Goal: Task Accomplishment & Management: Use online tool/utility

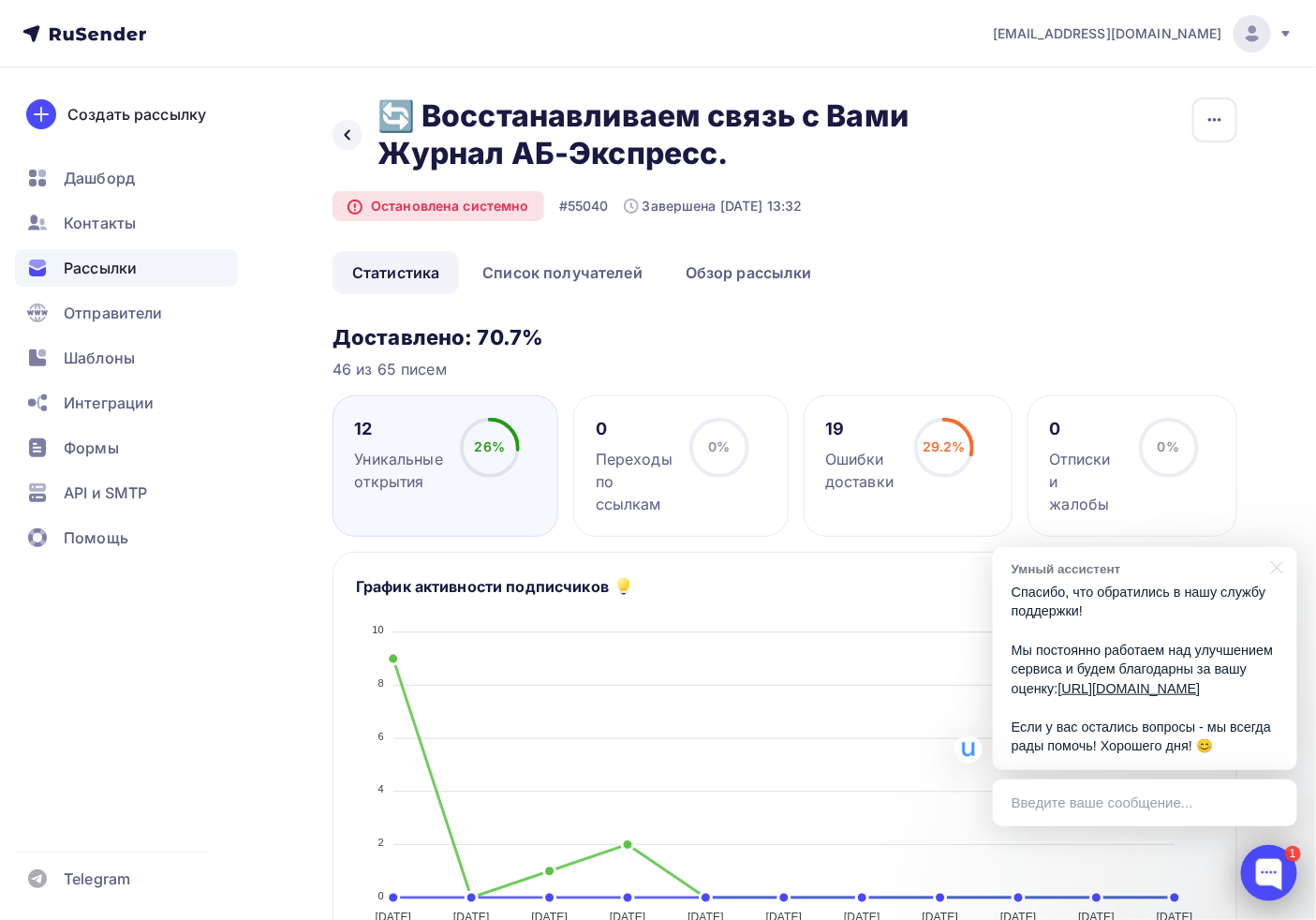
click at [1267, 896] on div at bounding box center [1269, 872] width 56 height 56
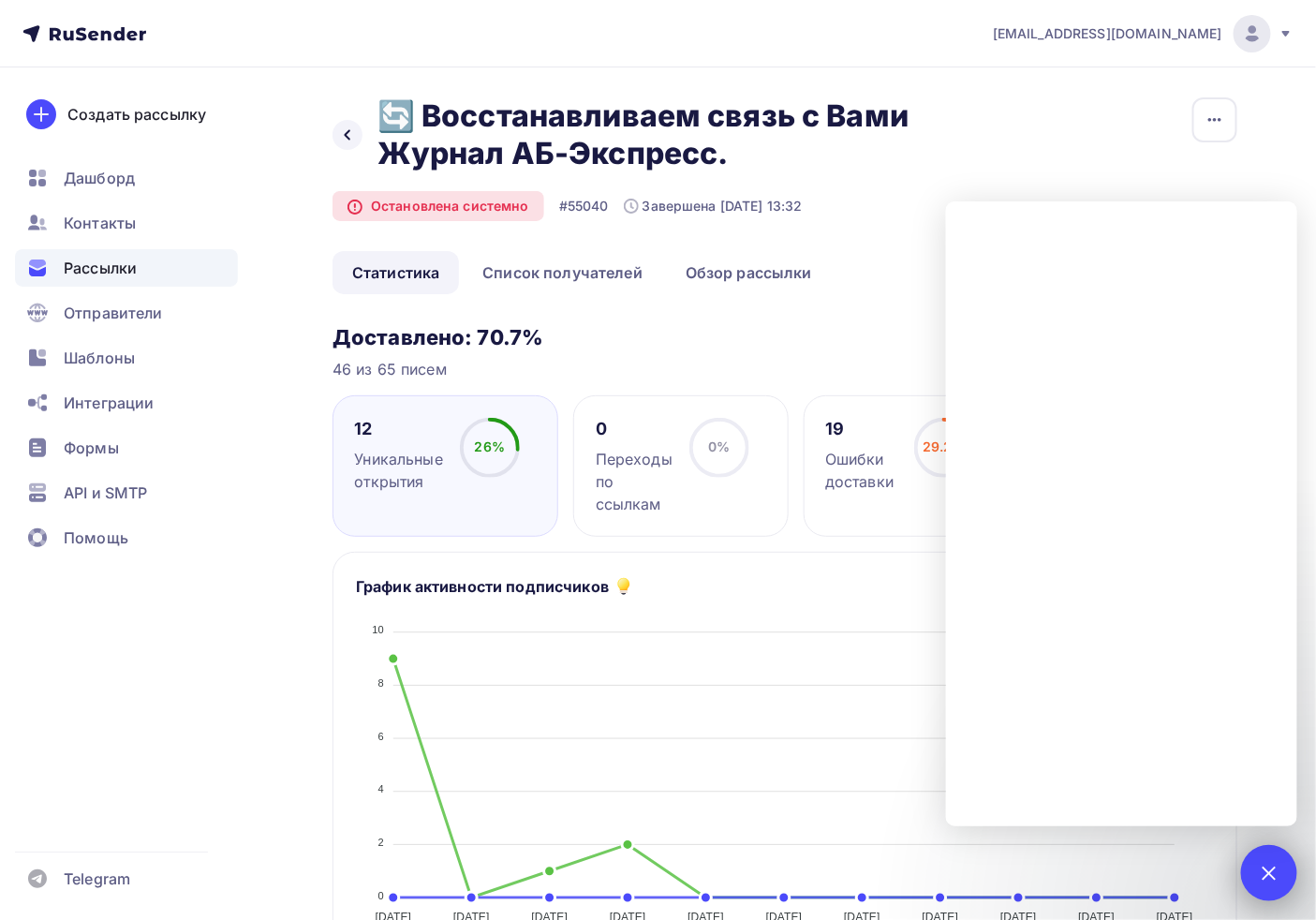
click at [1285, 866] on div "1" at bounding box center [1269, 872] width 56 height 56
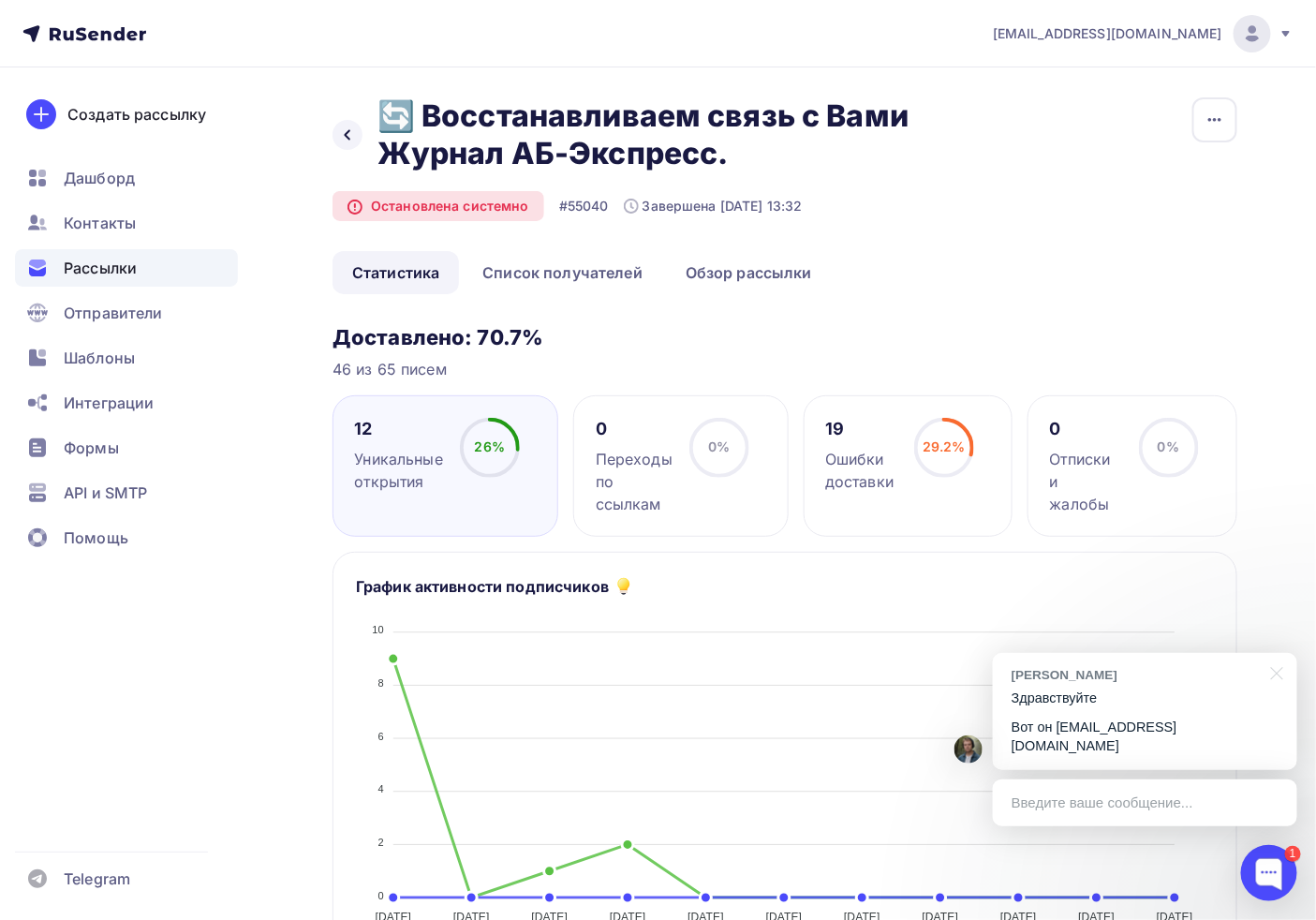
click at [1174, 741] on p "Вот он [EMAIL_ADDRESS][DOMAIN_NAME]" at bounding box center [1146, 736] width 267 height 39
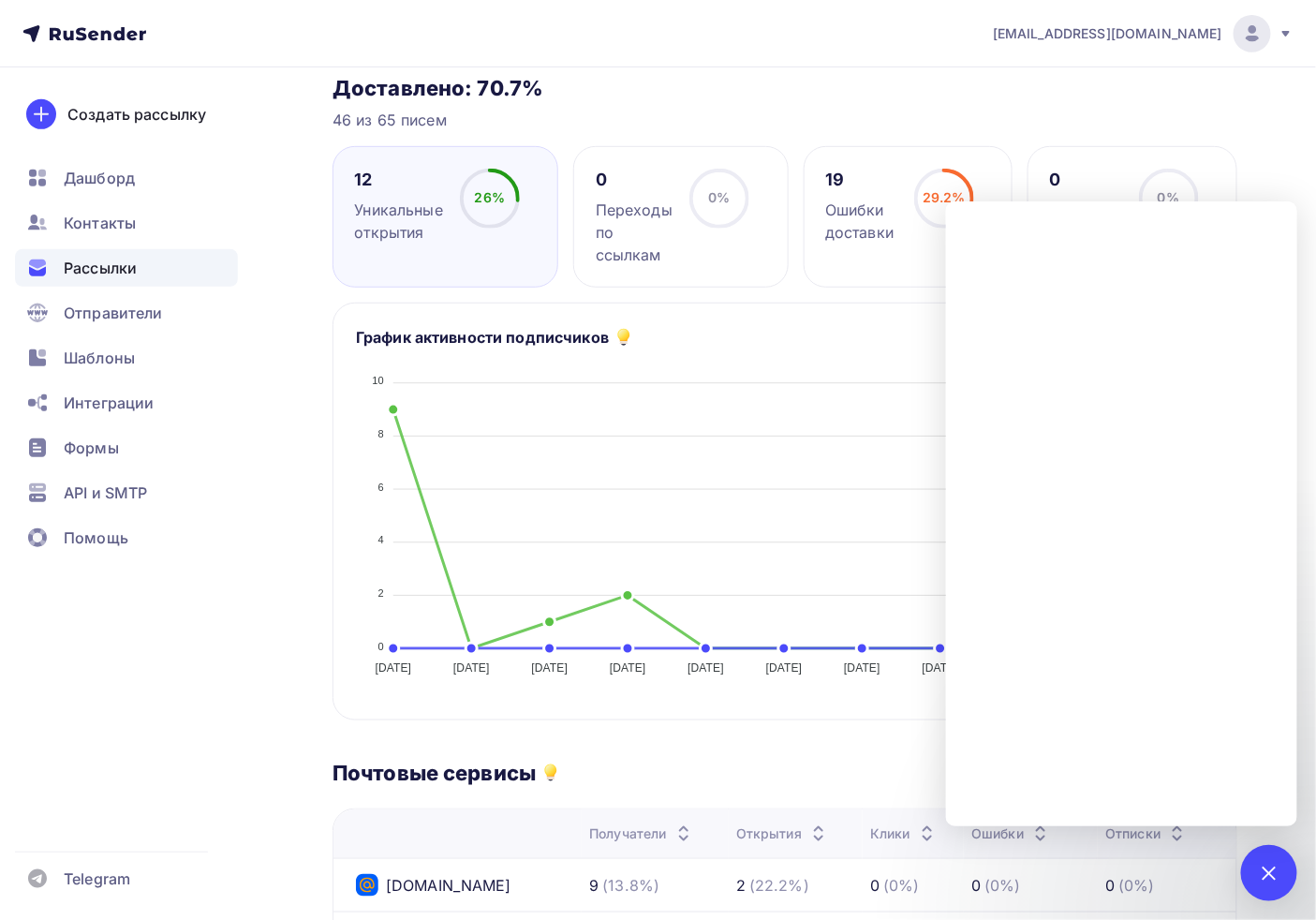
scroll to position [416, 0]
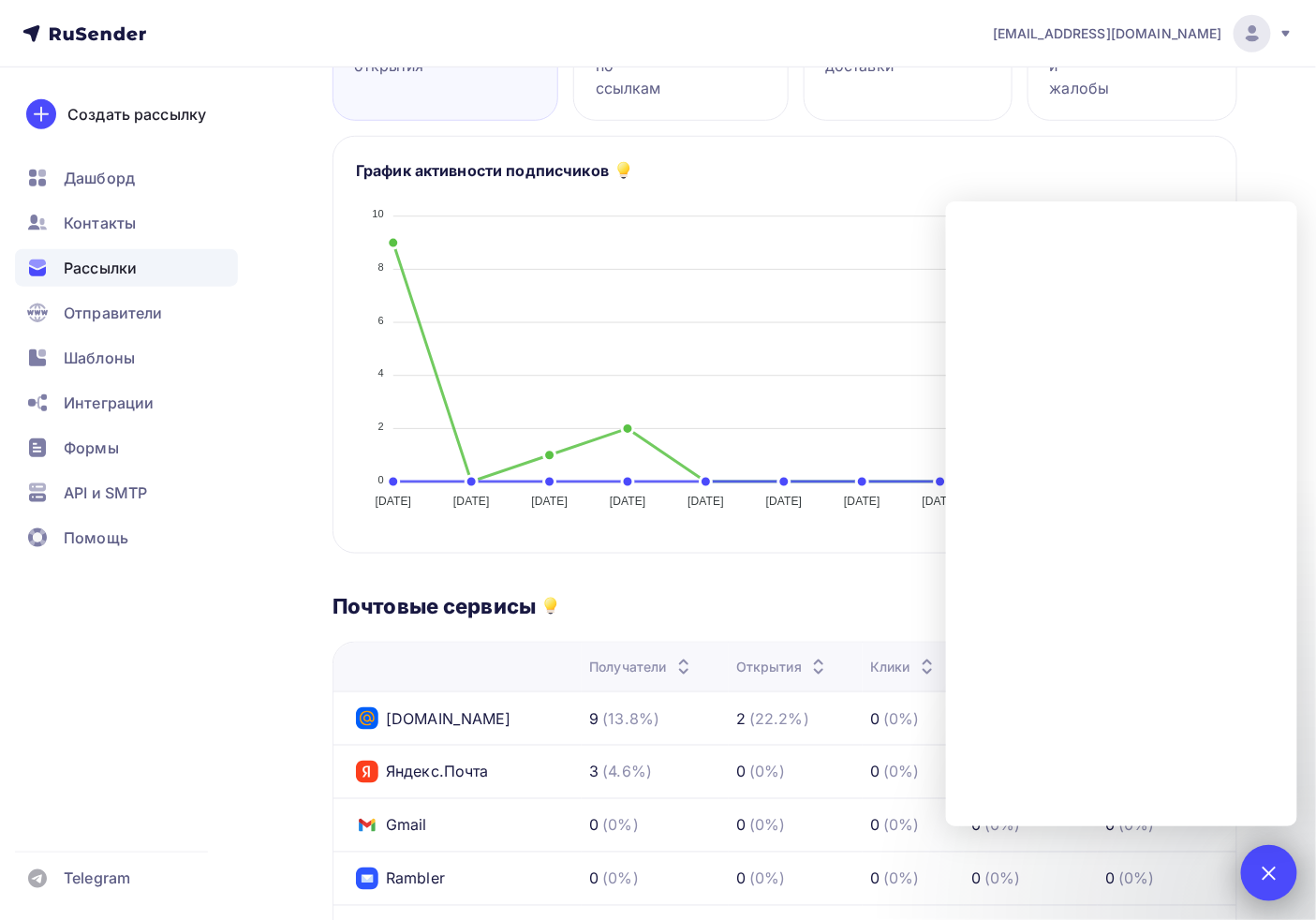
click at [1281, 876] on div "1" at bounding box center [1269, 872] width 56 height 56
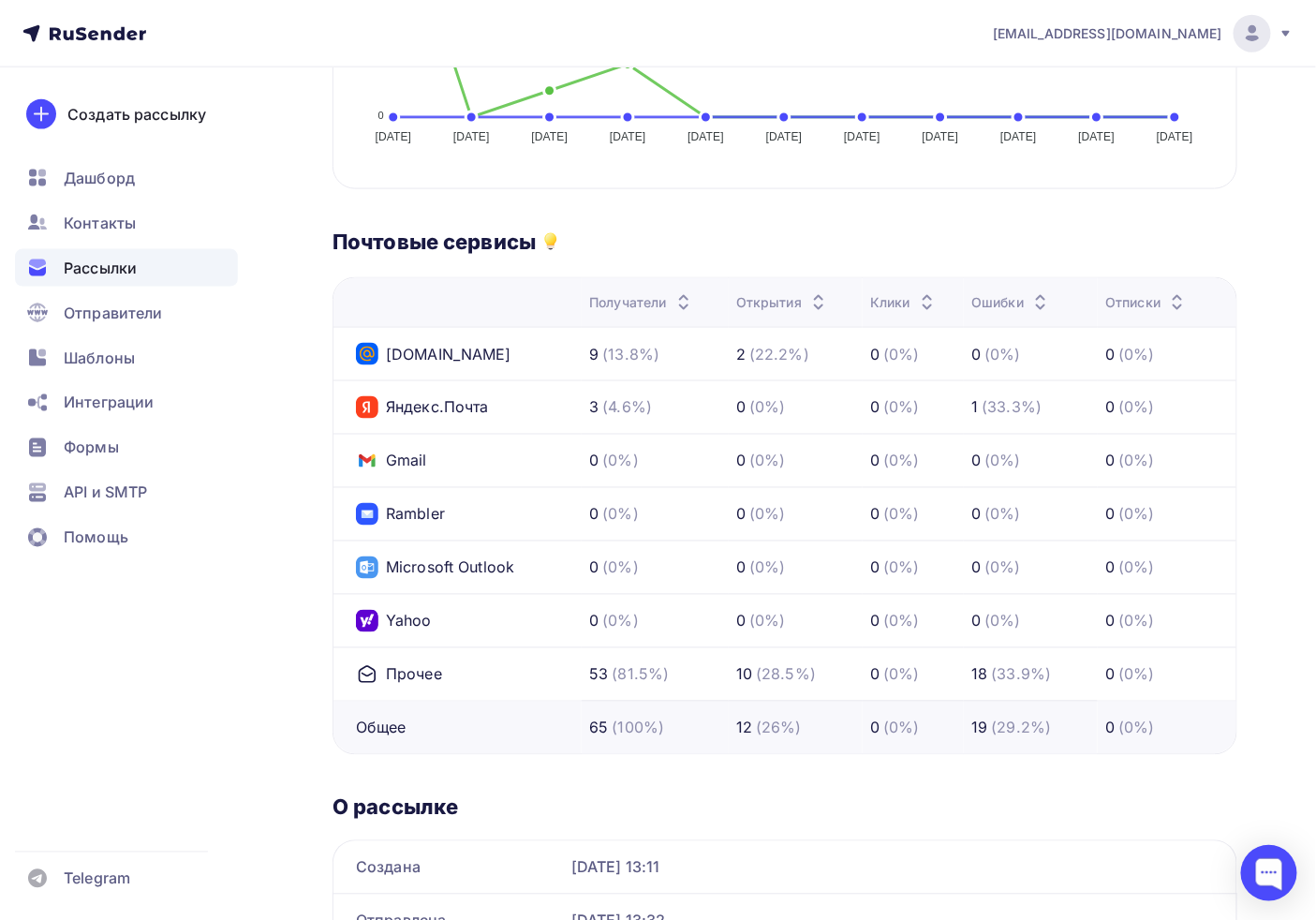
scroll to position [832, 0]
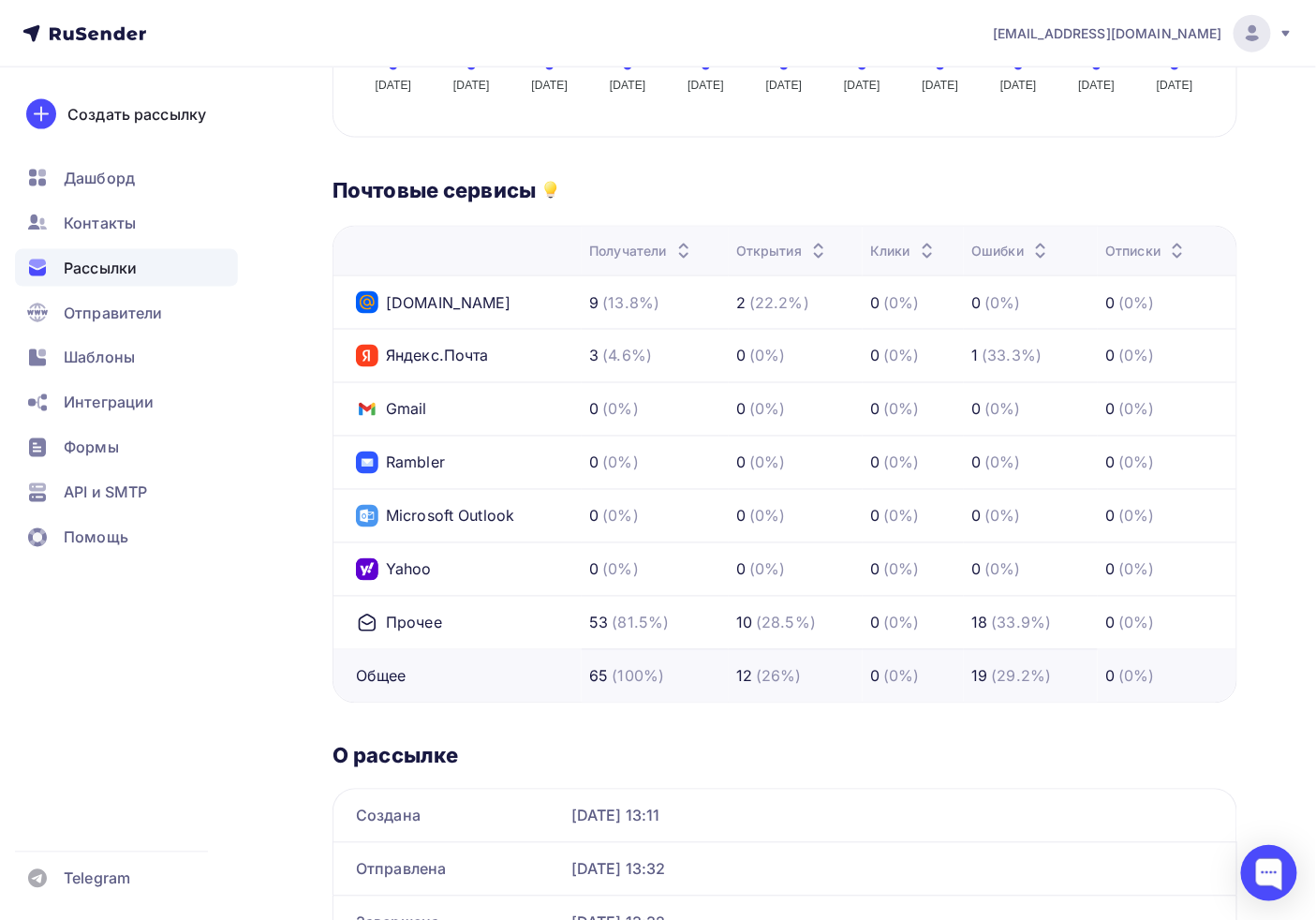
drag, startPoint x: 574, startPoint y: 670, endPoint x: 1258, endPoint y: 663, distance: 684.0
click at [1258, 663] on div "Назад 🔄 Восстанавливаем связь с Вами Журнал АБ-Экспресс. 🔄 Восстанавливаем связ…" at bounding box center [658, 131] width 1316 height 1789
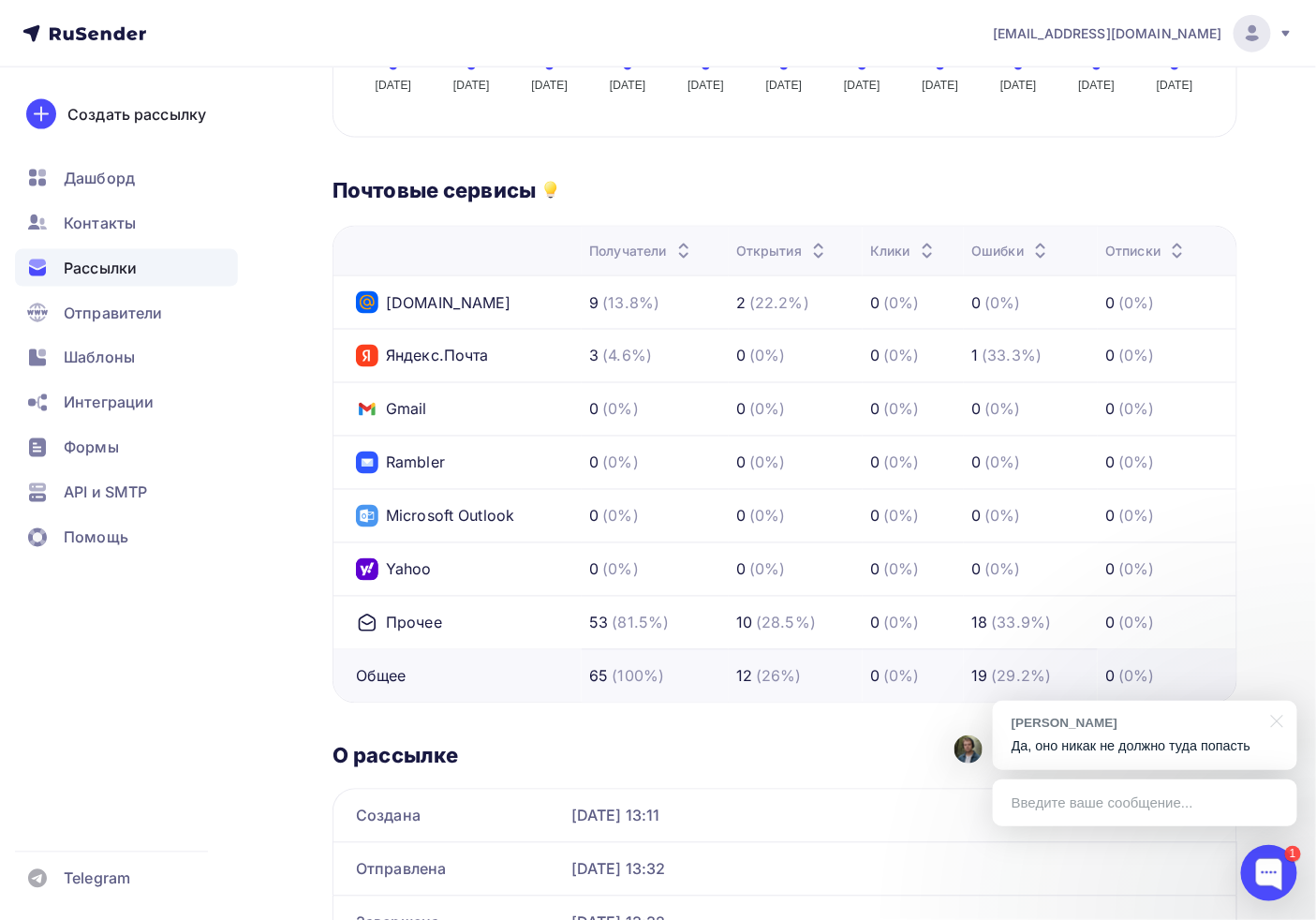
click at [658, 717] on div "Доставлено: 70.7% 46 из 65 писем 12 Уникальные открытия 26% 26% 0 Переходы по с…" at bounding box center [785, 221] width 905 height 1458
click at [1149, 762] on div "[PERSON_NAME], оно никак не должно туда попасть" at bounding box center [1146, 734] width 305 height 69
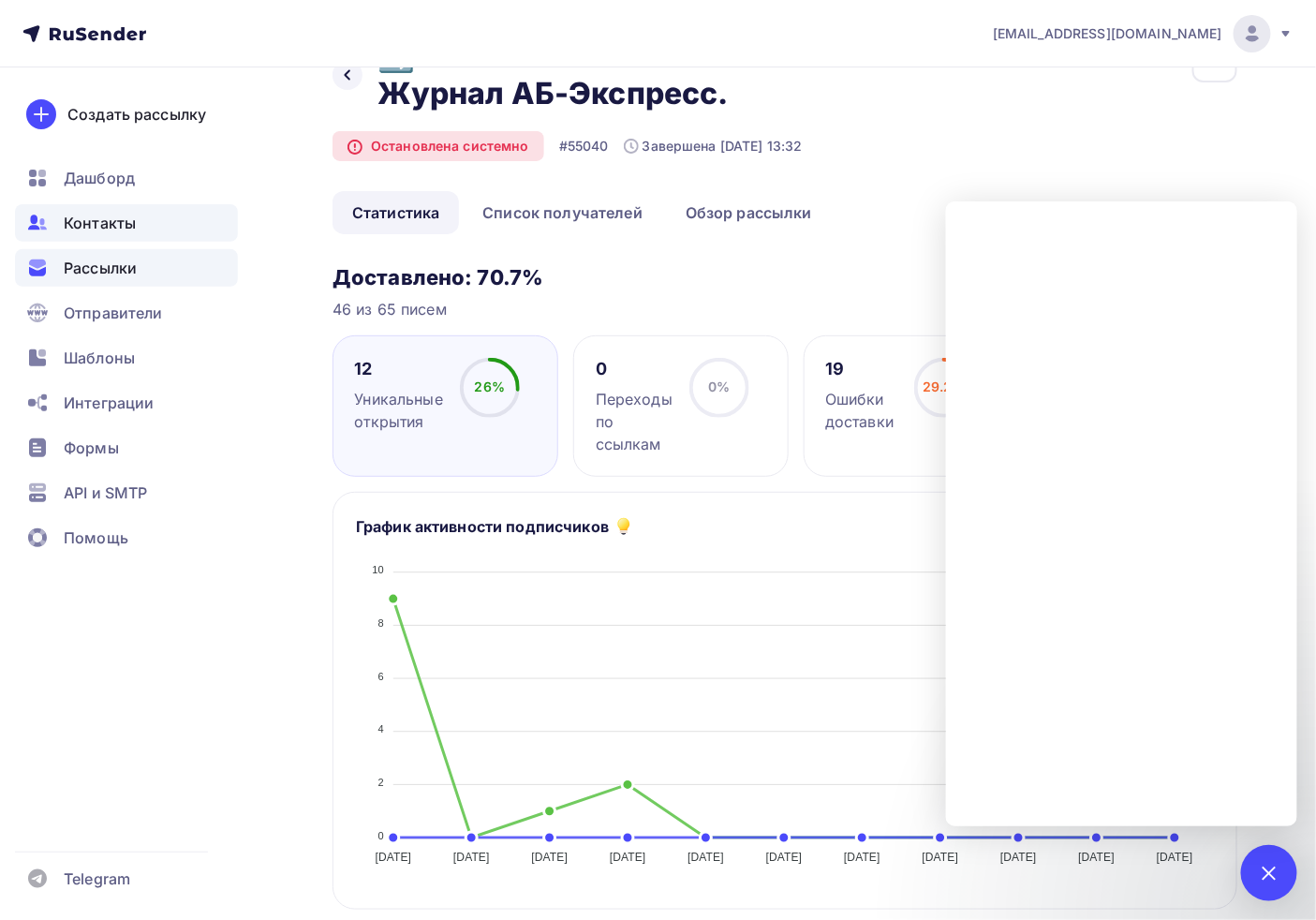
scroll to position [0, 0]
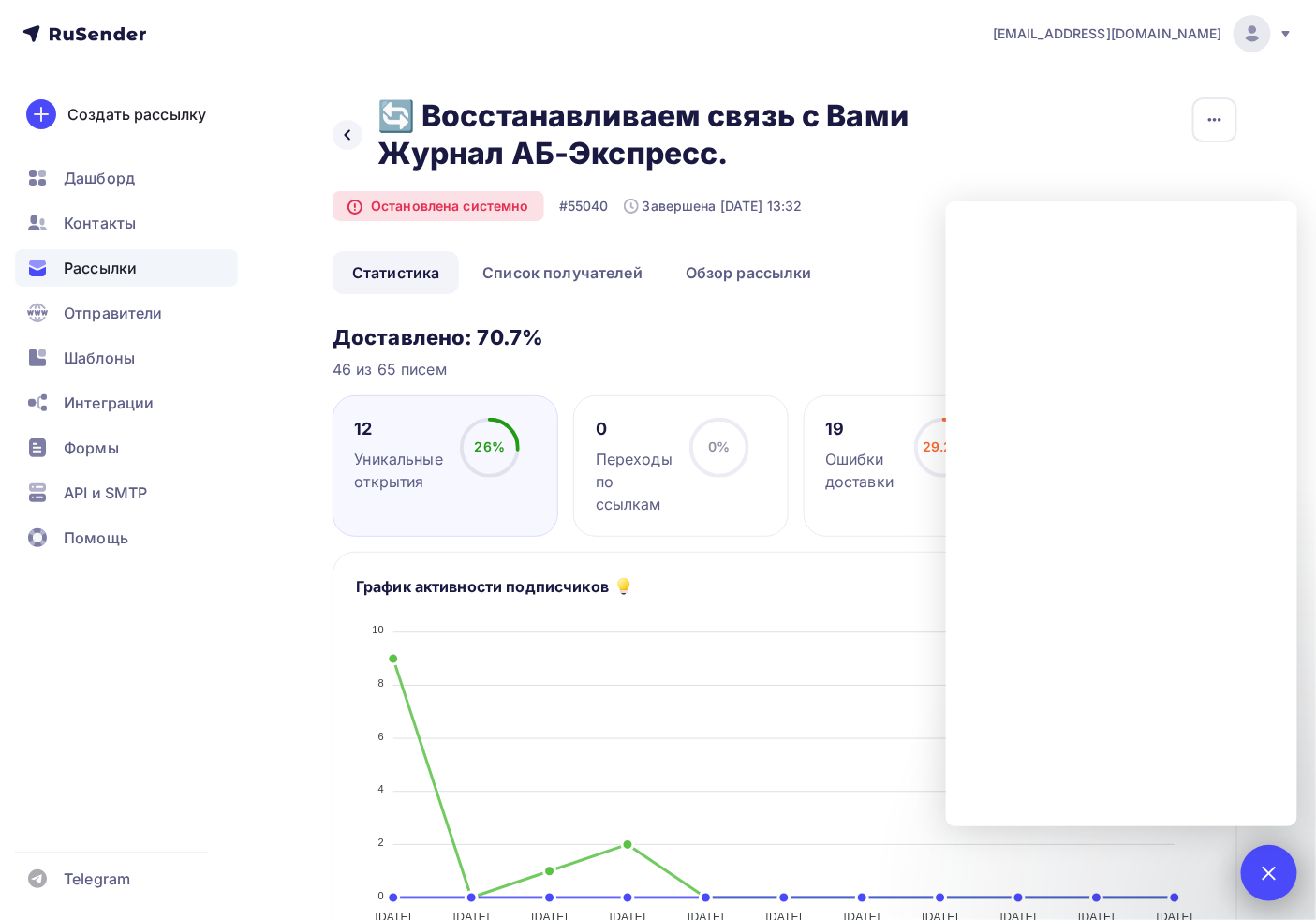
click at [1266, 890] on div "1" at bounding box center [1269, 872] width 56 height 56
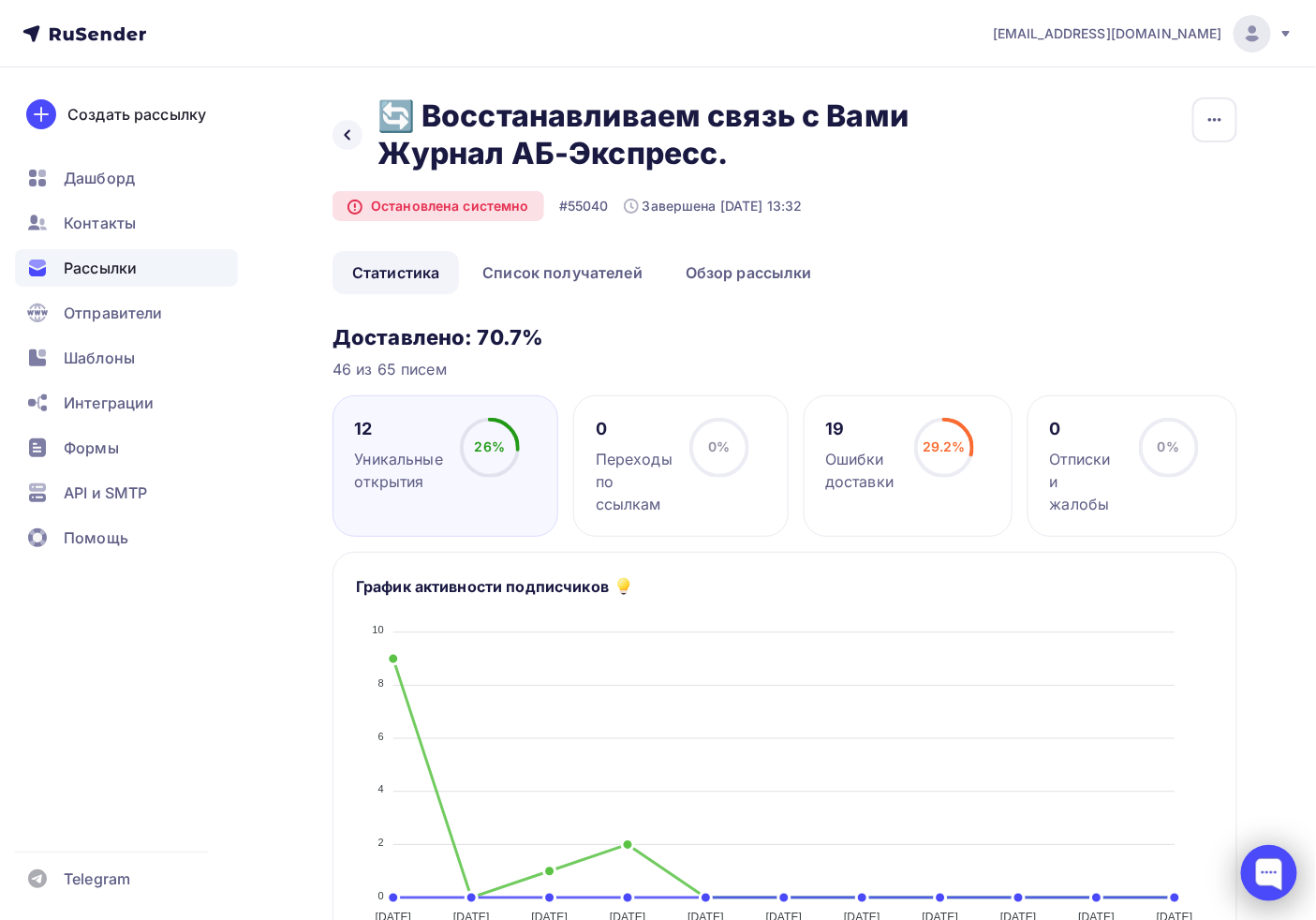
click at [1250, 856] on div at bounding box center [1269, 872] width 56 height 56
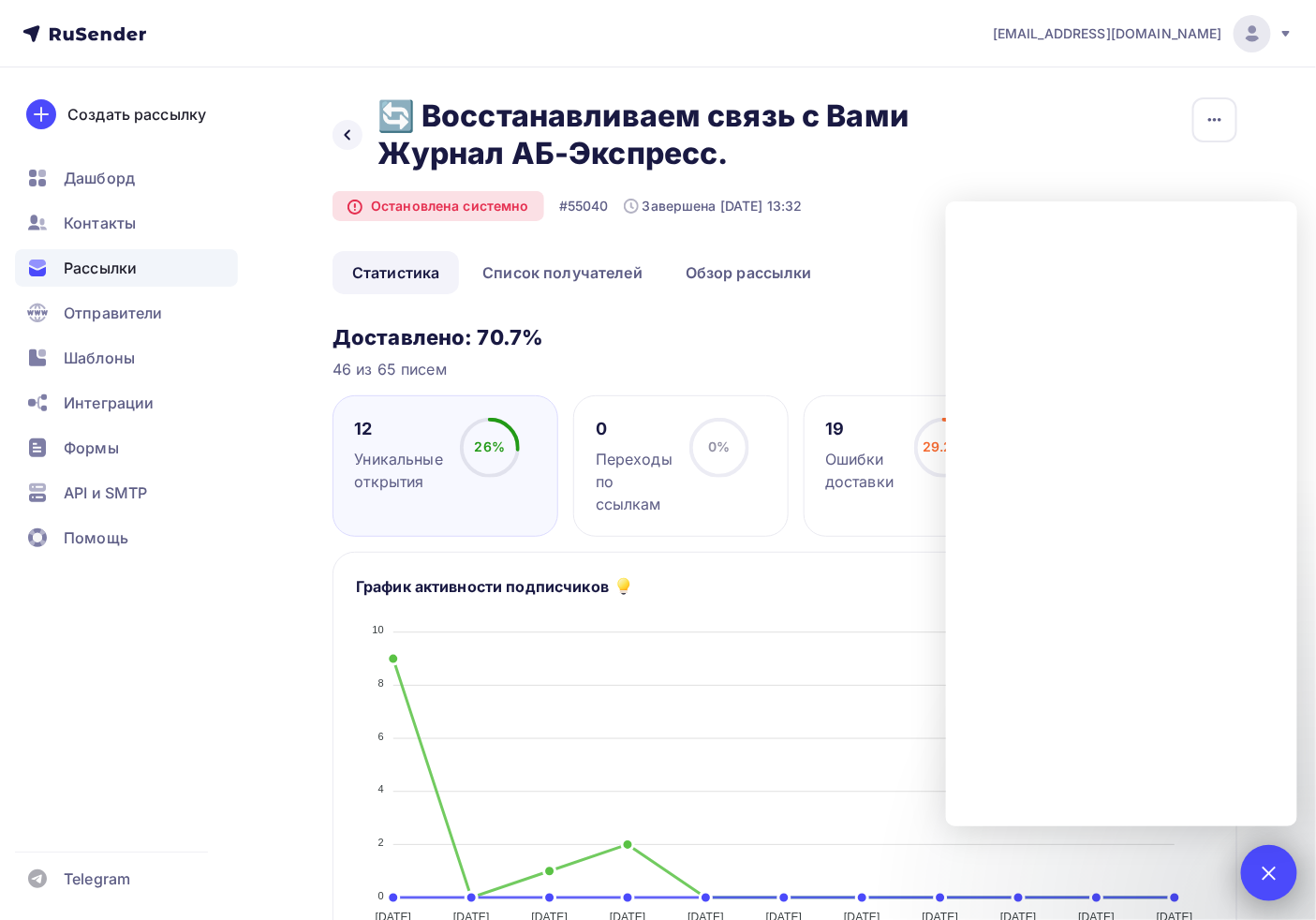
click at [1271, 849] on div "1" at bounding box center [1269, 872] width 56 height 56
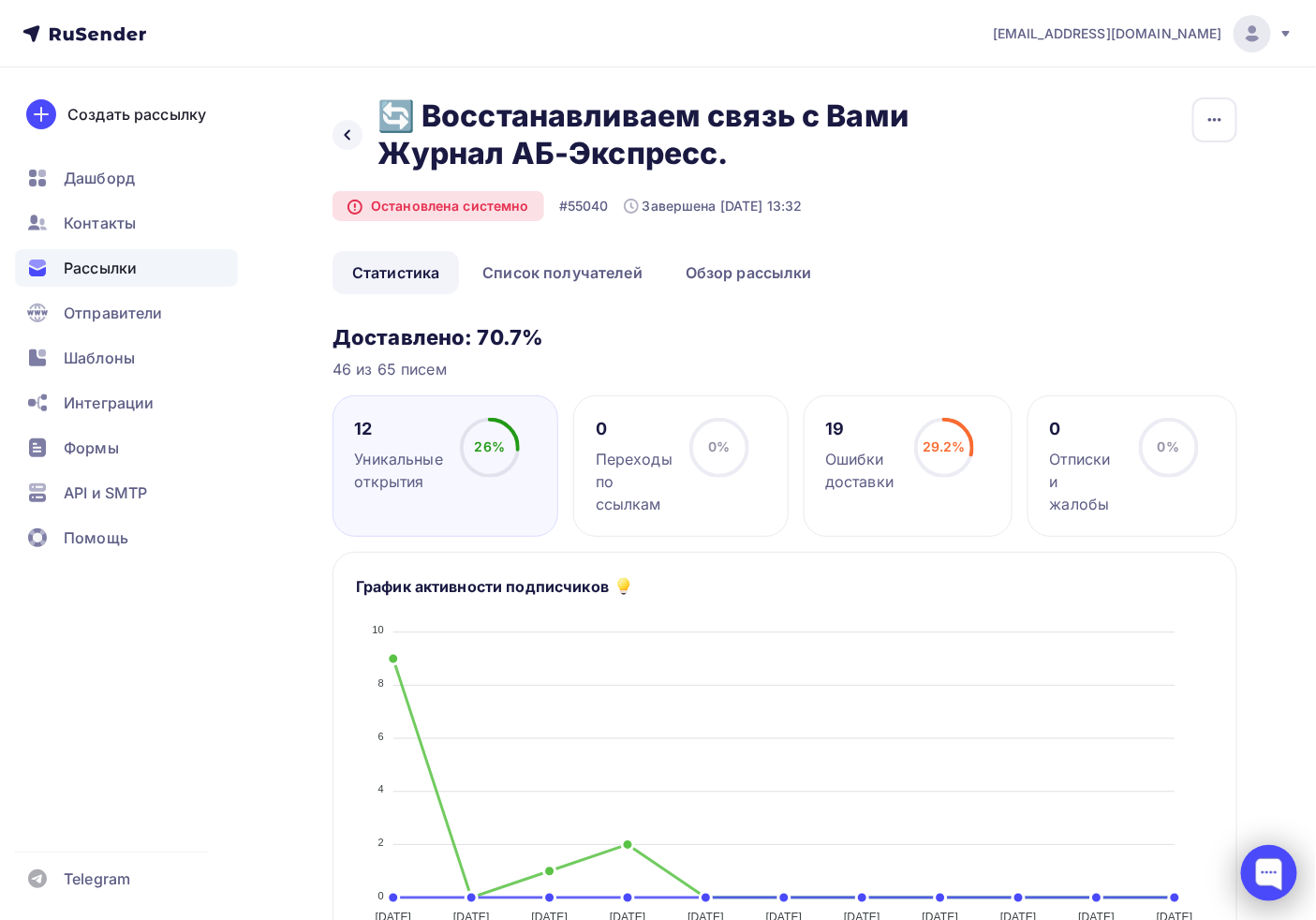
click at [1298, 878] on div at bounding box center [1270, 874] width 80 height 80
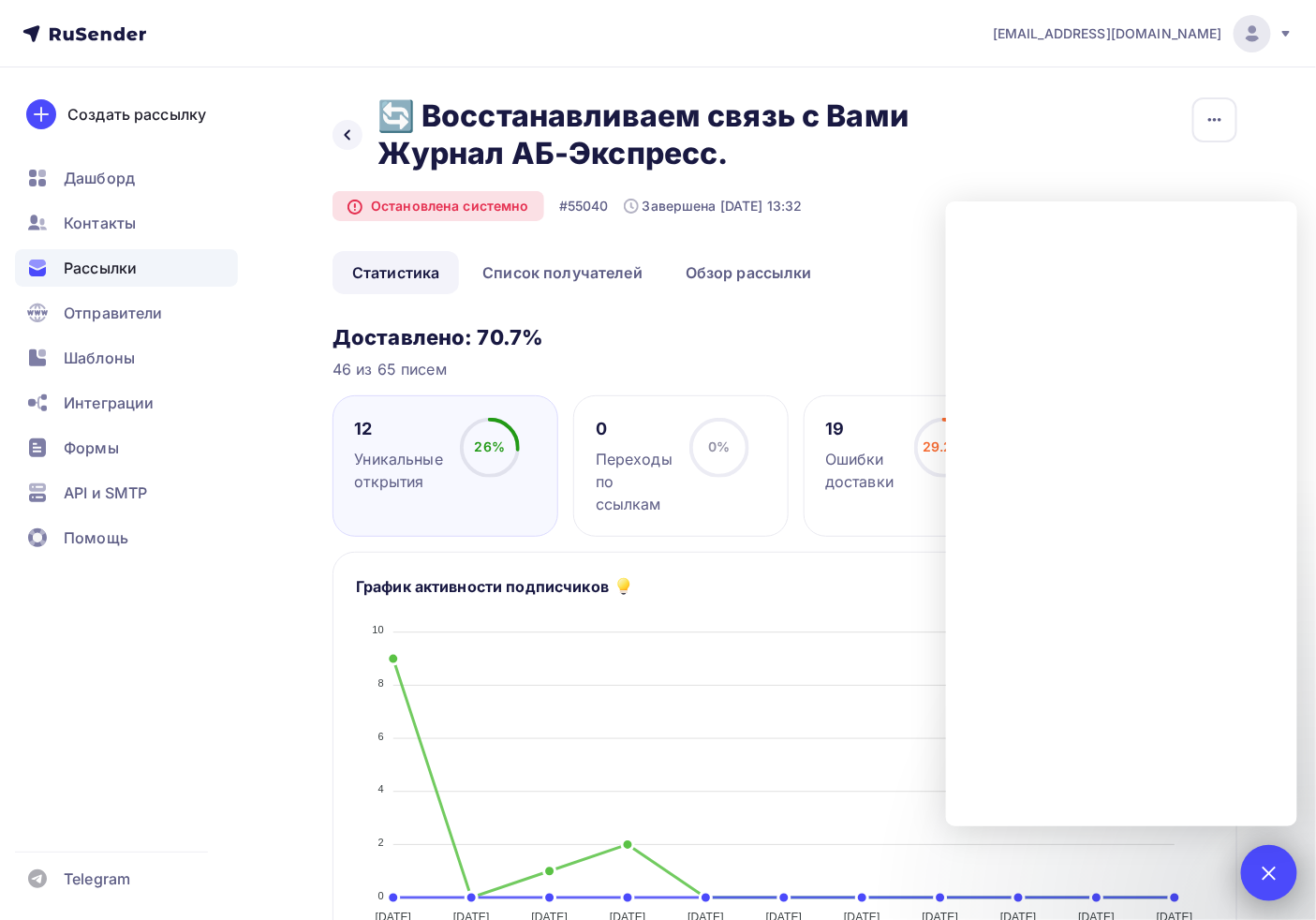
click at [1275, 874] on div at bounding box center [1269, 872] width 26 height 26
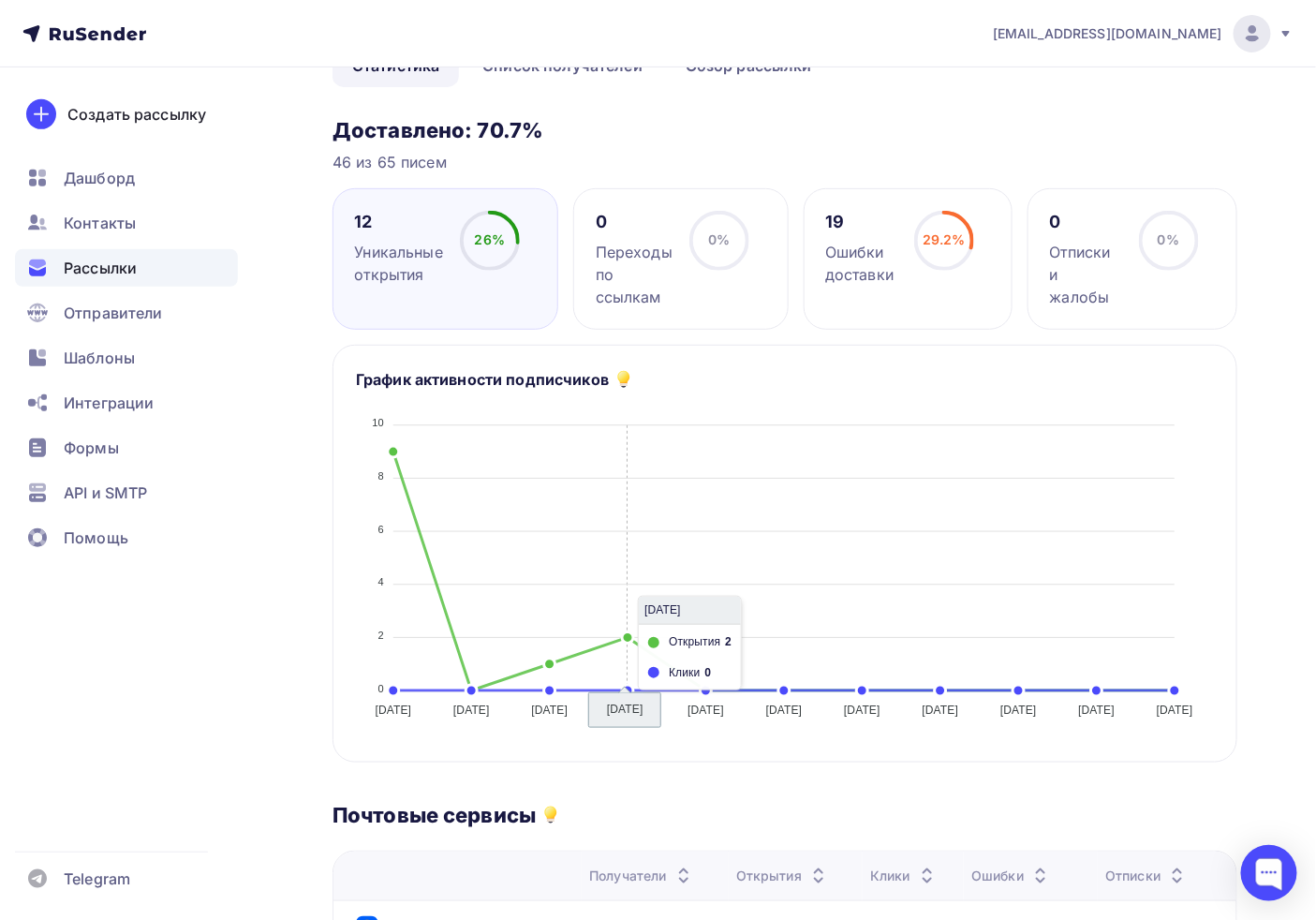
scroll to position [208, 0]
click at [1274, 875] on div at bounding box center [1269, 872] width 56 height 56
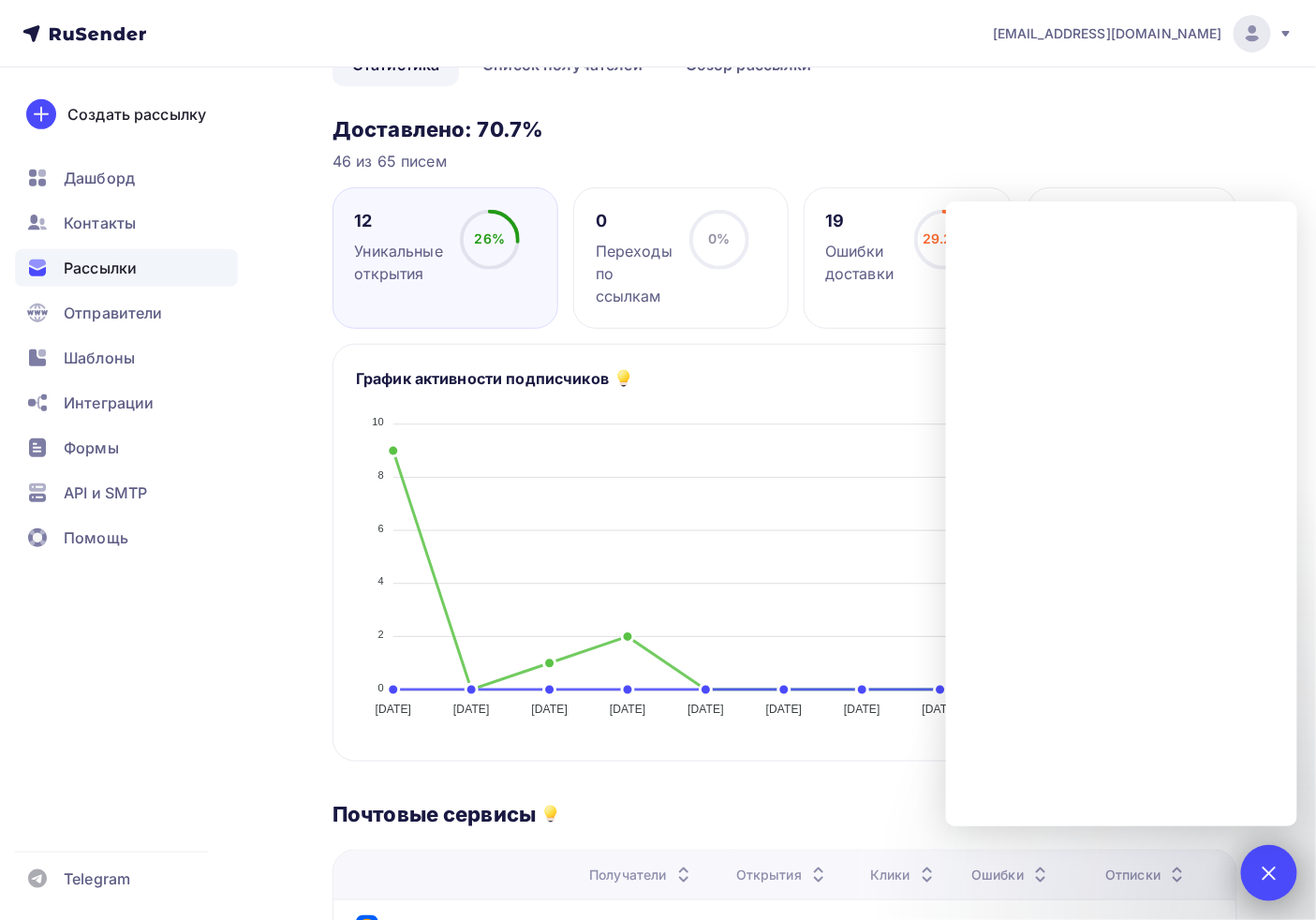
drag, startPoint x: 1236, startPoint y: 878, endPoint x: 1265, endPoint y: 875, distance: 29.2
click at [1261, 712] on body "[EMAIL_ADDRESS][DOMAIN_NAME] Аккаунт Тарифы Выйти Создать рассылку [GEOGRAPHIC_…" at bounding box center [658, 252] width 1316 height 920
drag, startPoint x: 1265, startPoint y: 875, endPoint x: 796, endPoint y: 606, distance: 540.7
click at [796, 606] on icon "[DATE] [DATE] [DATE] [DATE] [DATE] [DATE] [DATE] [DATE] [DATE] [DATE] [DATE] [D…" at bounding box center [785, 560] width 858 height 327
click at [1281, 881] on div "1" at bounding box center [1269, 872] width 56 height 56
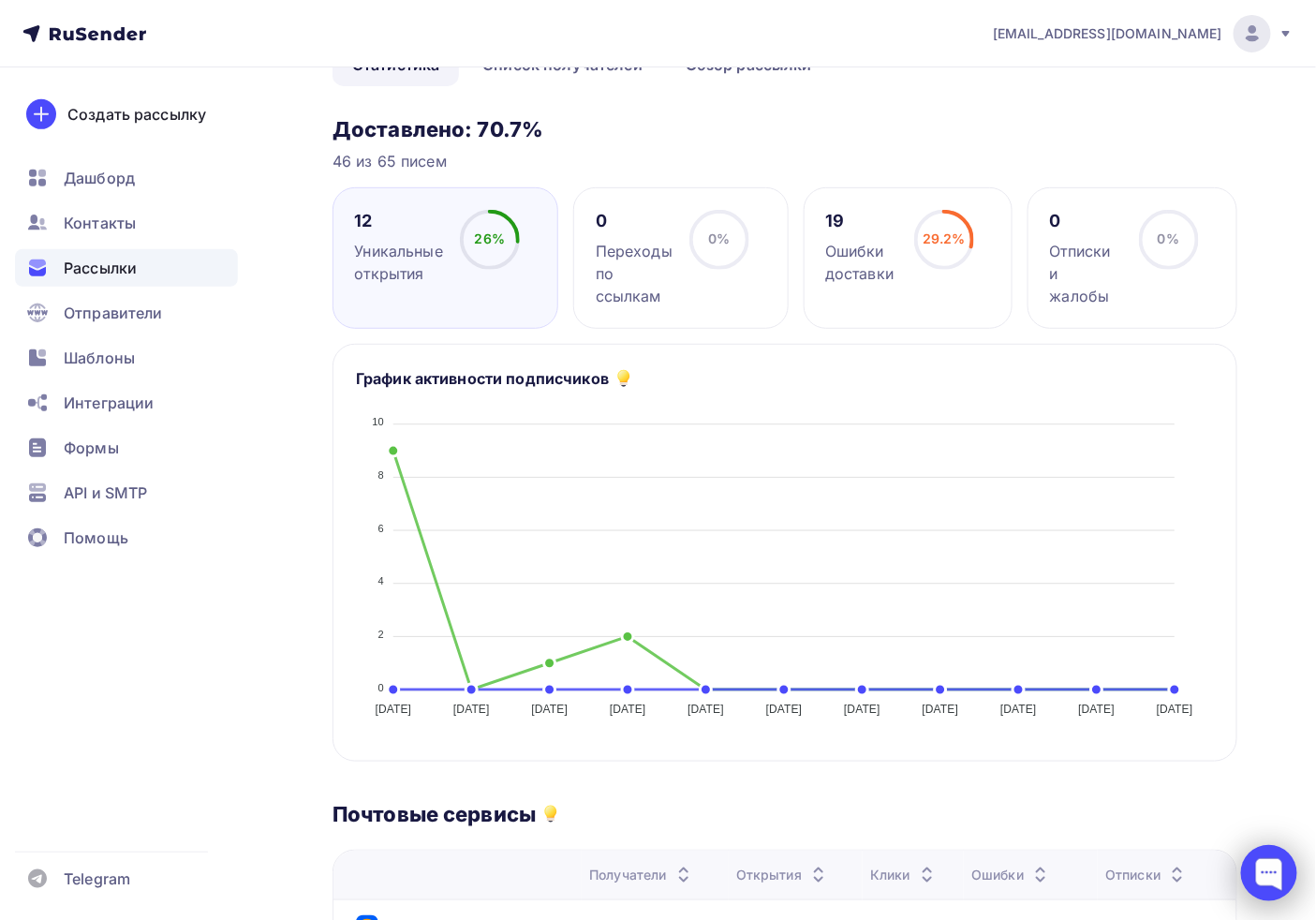
click at [1282, 880] on div at bounding box center [1269, 872] width 56 height 56
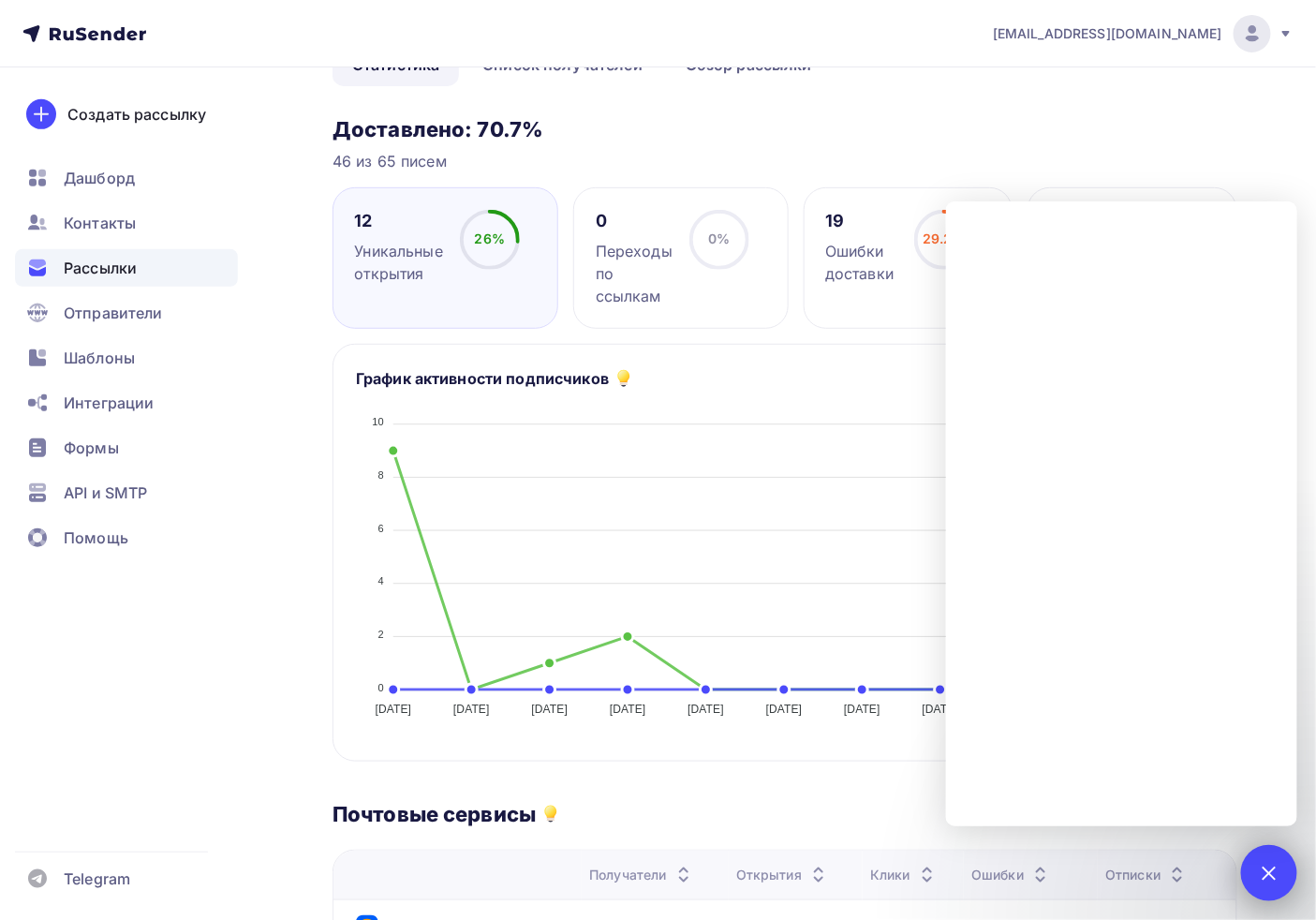
click at [1278, 877] on div "1" at bounding box center [1269, 872] width 56 height 56
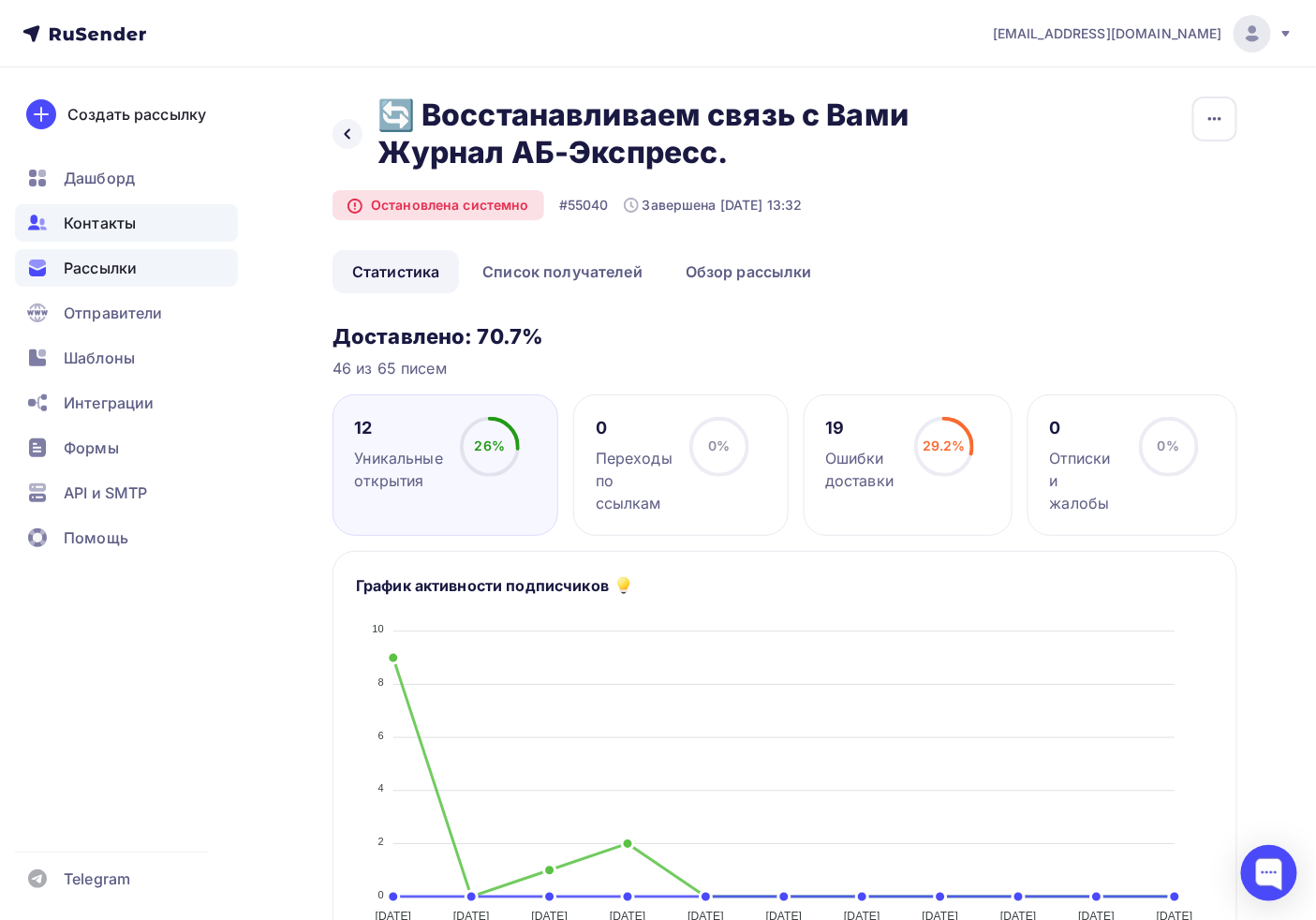
scroll to position [0, 0]
click at [95, 214] on span "Контакты" at bounding box center [99, 223] width 72 height 23
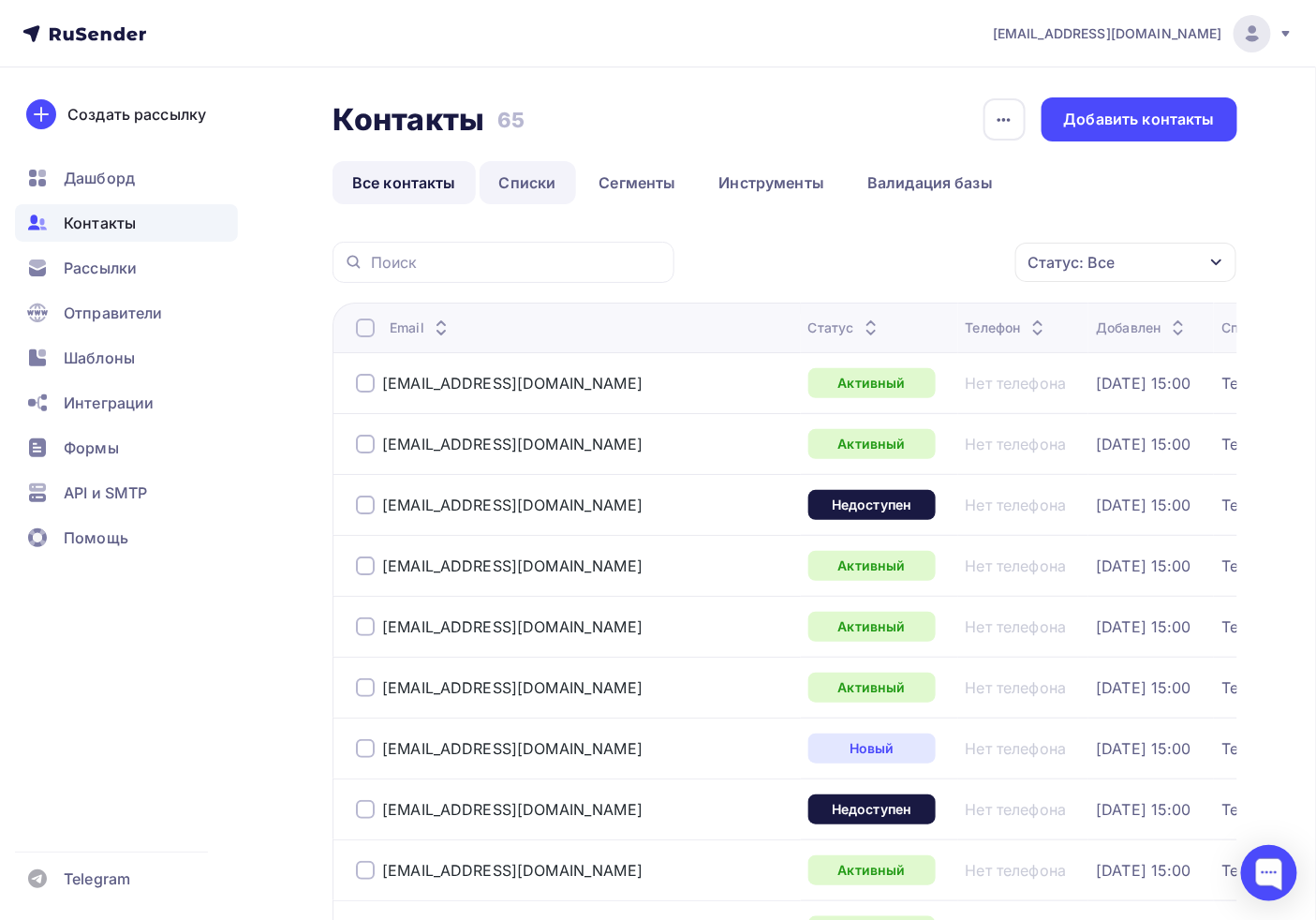
click at [517, 169] on link "Списки" at bounding box center [528, 183] width 97 height 44
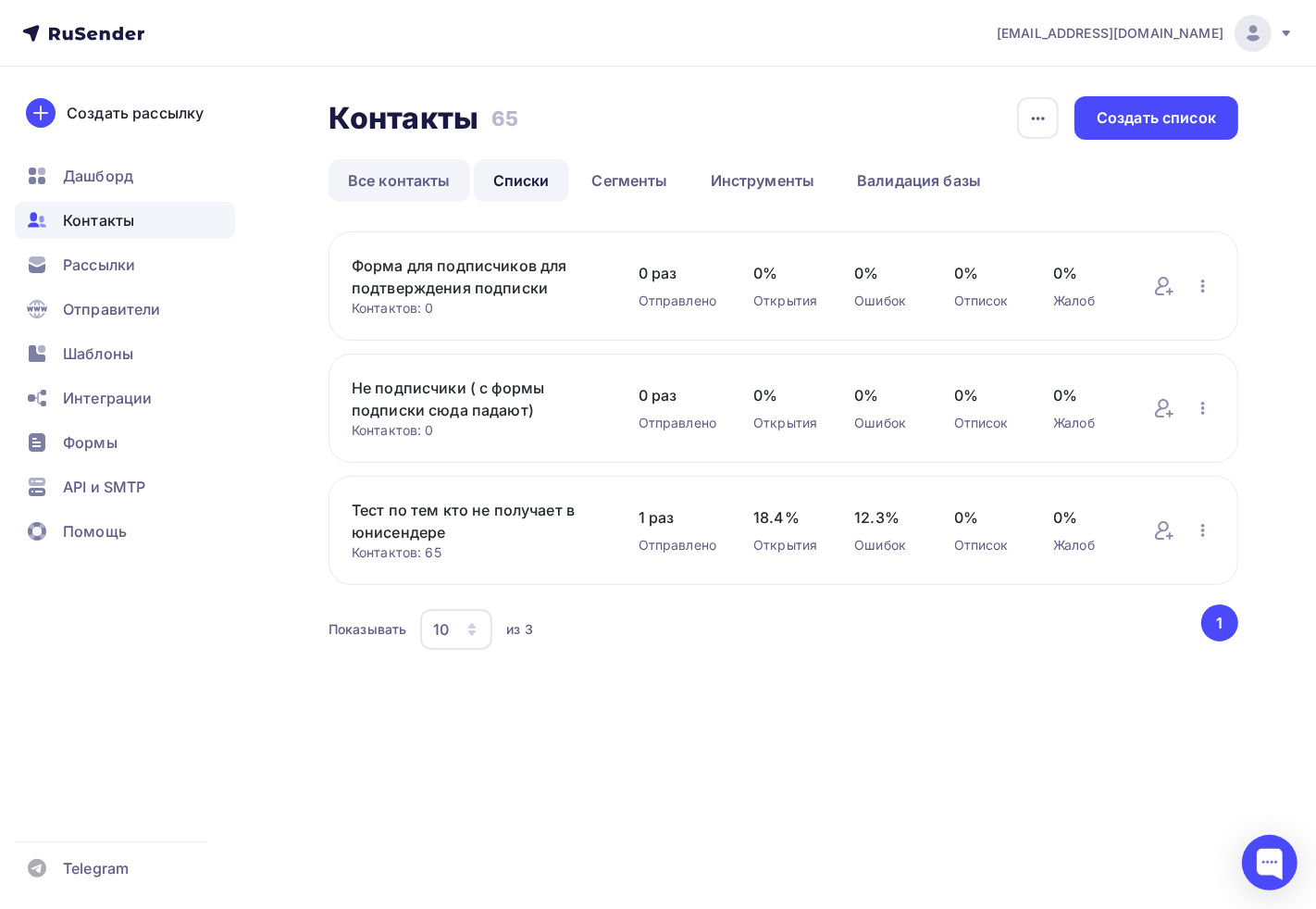
click at [404, 189] on link "Все контакты" at bounding box center [398, 180] width 141 height 43
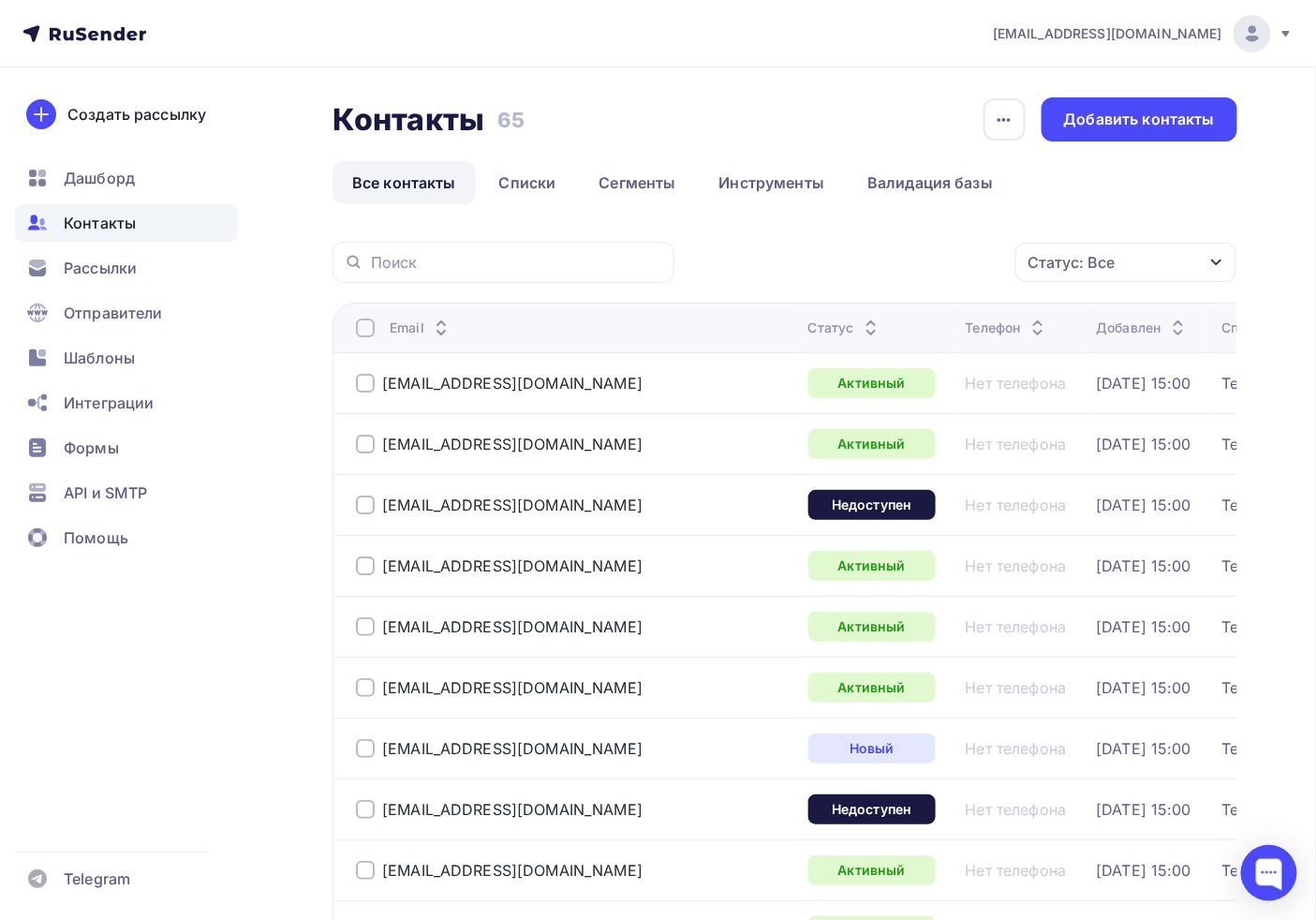
click at [368, 327] on div at bounding box center [365, 327] width 19 height 19
click at [506, 195] on link "Списки" at bounding box center [528, 183] width 97 height 44
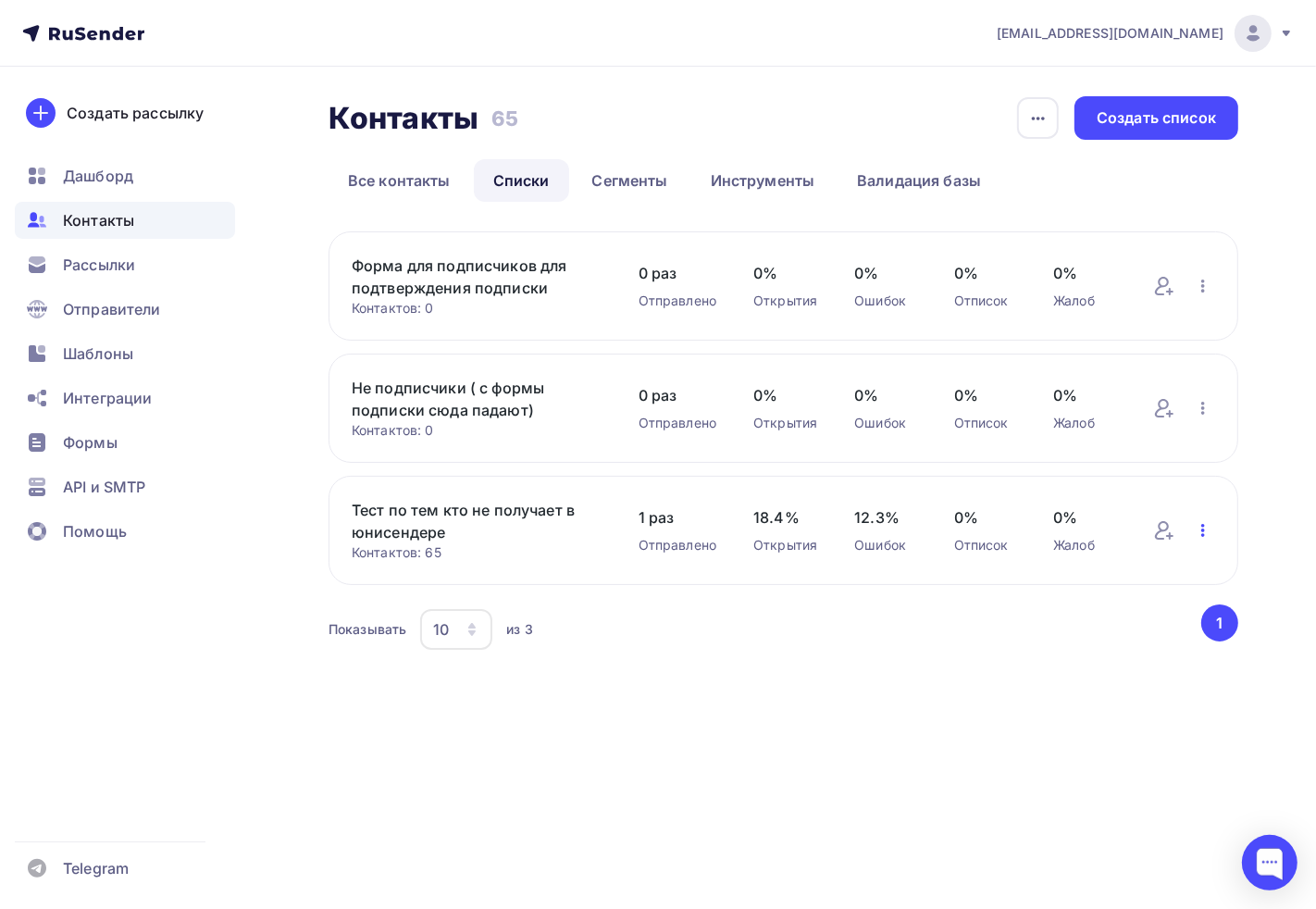
click at [1195, 530] on icon "button" at bounding box center [1203, 530] width 22 height 22
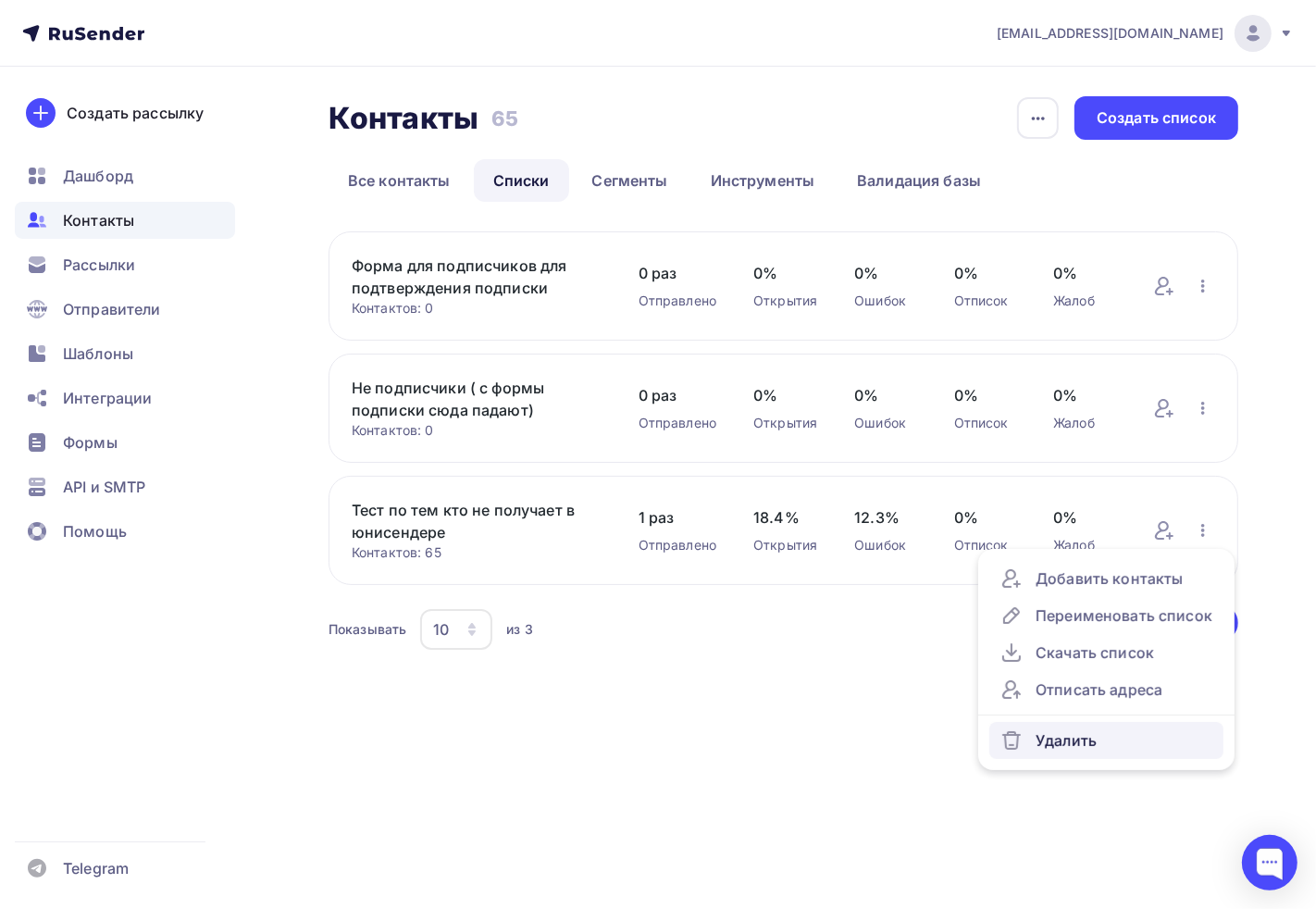
click at [1081, 725] on link "Удалить" at bounding box center [1106, 741] width 234 height 37
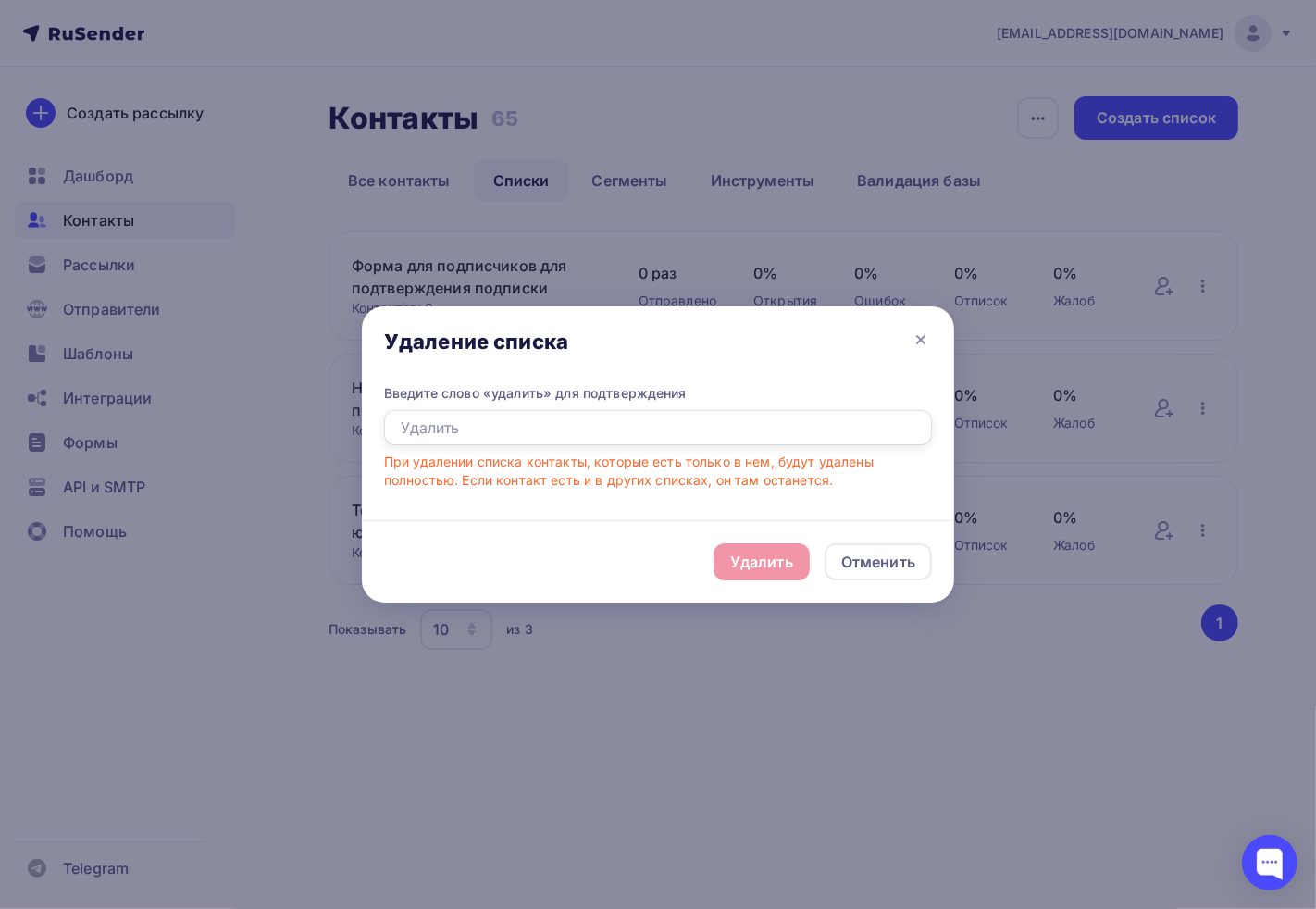
click at [554, 436] on input "text" at bounding box center [658, 427] width 548 height 36
type input "удалить"
click at [788, 566] on div "Удалить" at bounding box center [761, 562] width 63 height 22
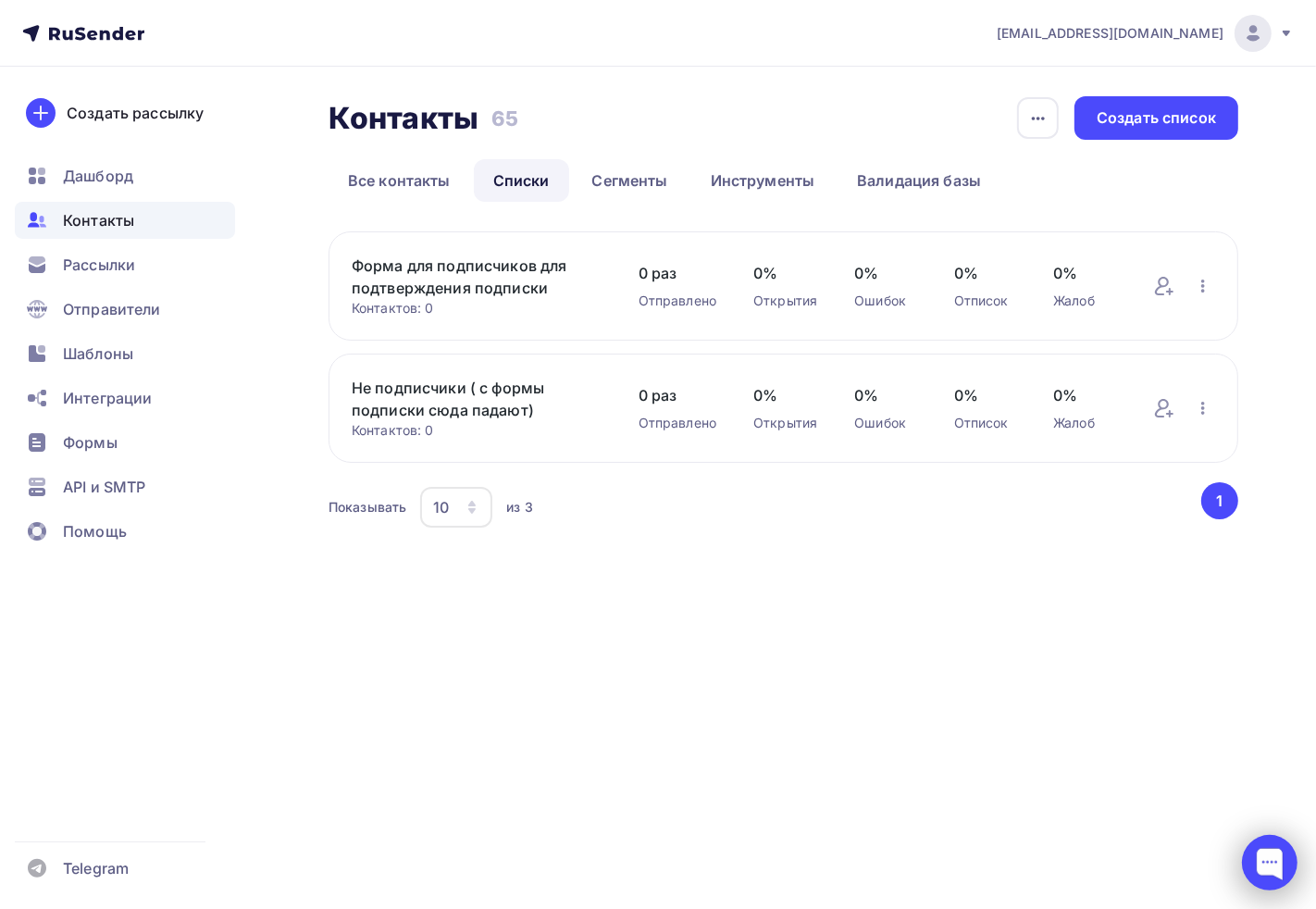
click at [1280, 860] on div at bounding box center [1269, 861] width 55 height 55
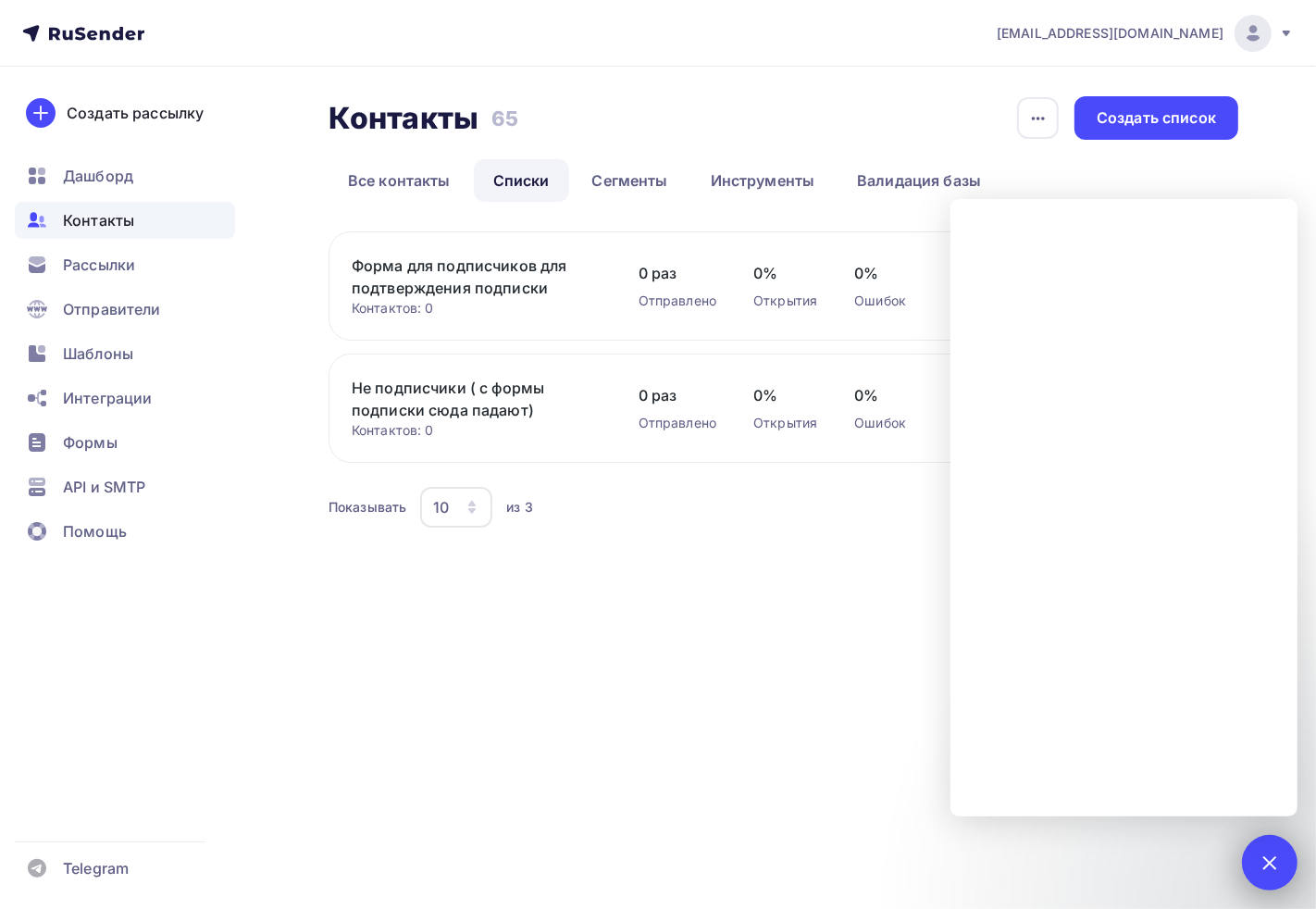
click at [1265, 873] on div "1" at bounding box center [1269, 861] width 55 height 55
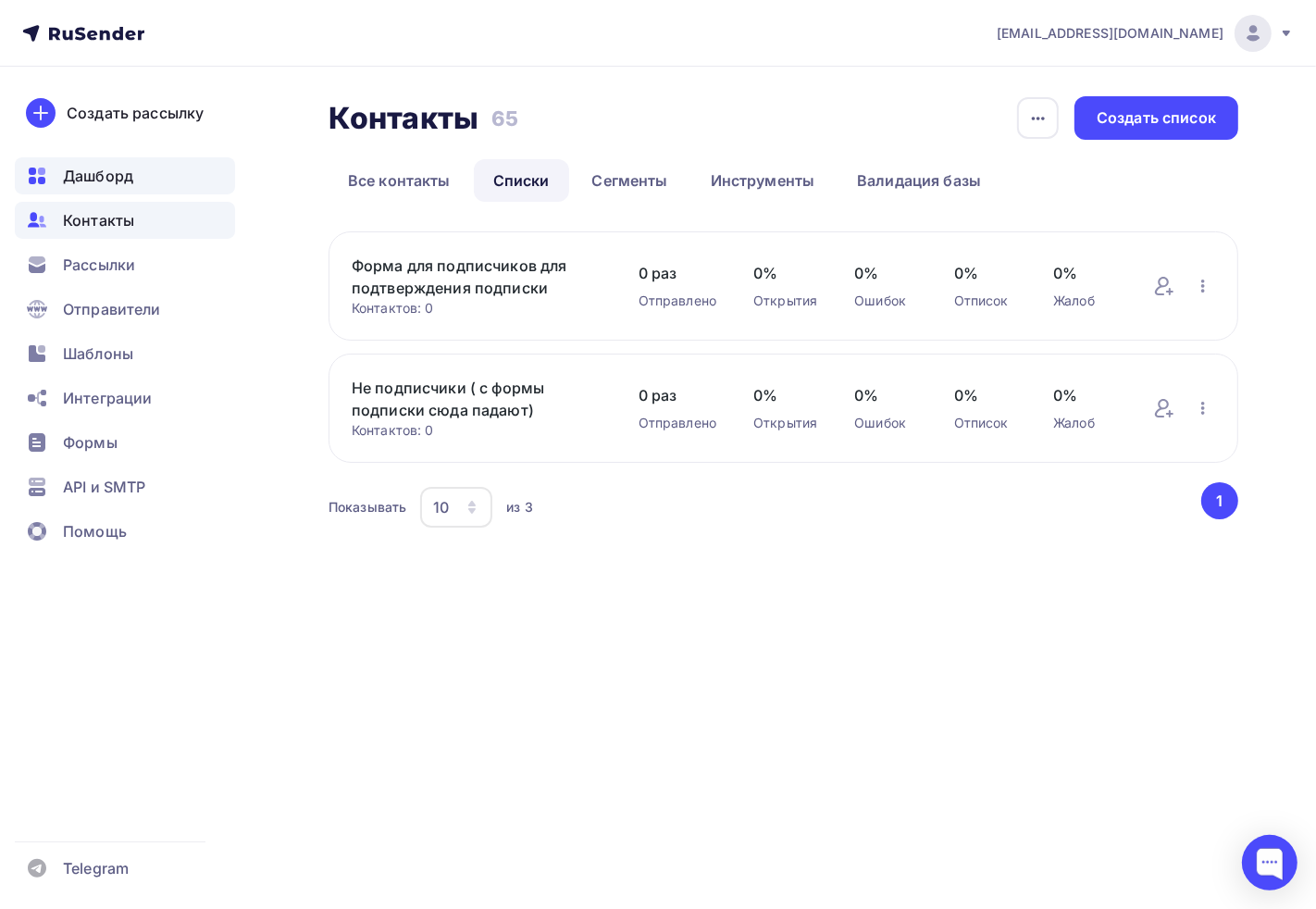
click at [103, 167] on span "Дашборд" at bounding box center [97, 176] width 70 height 22
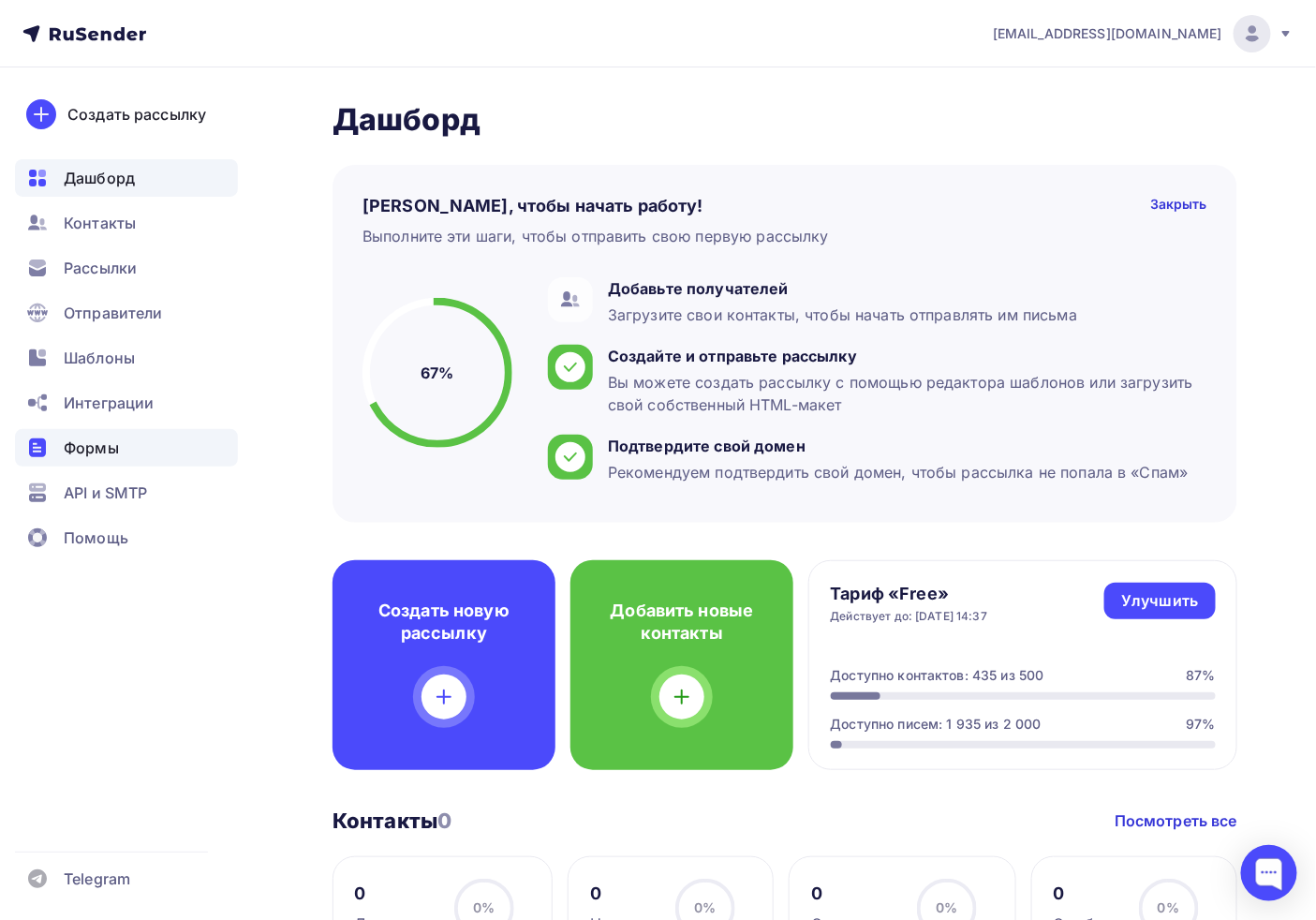
click at [162, 441] on div "Формы" at bounding box center [126, 448] width 222 height 38
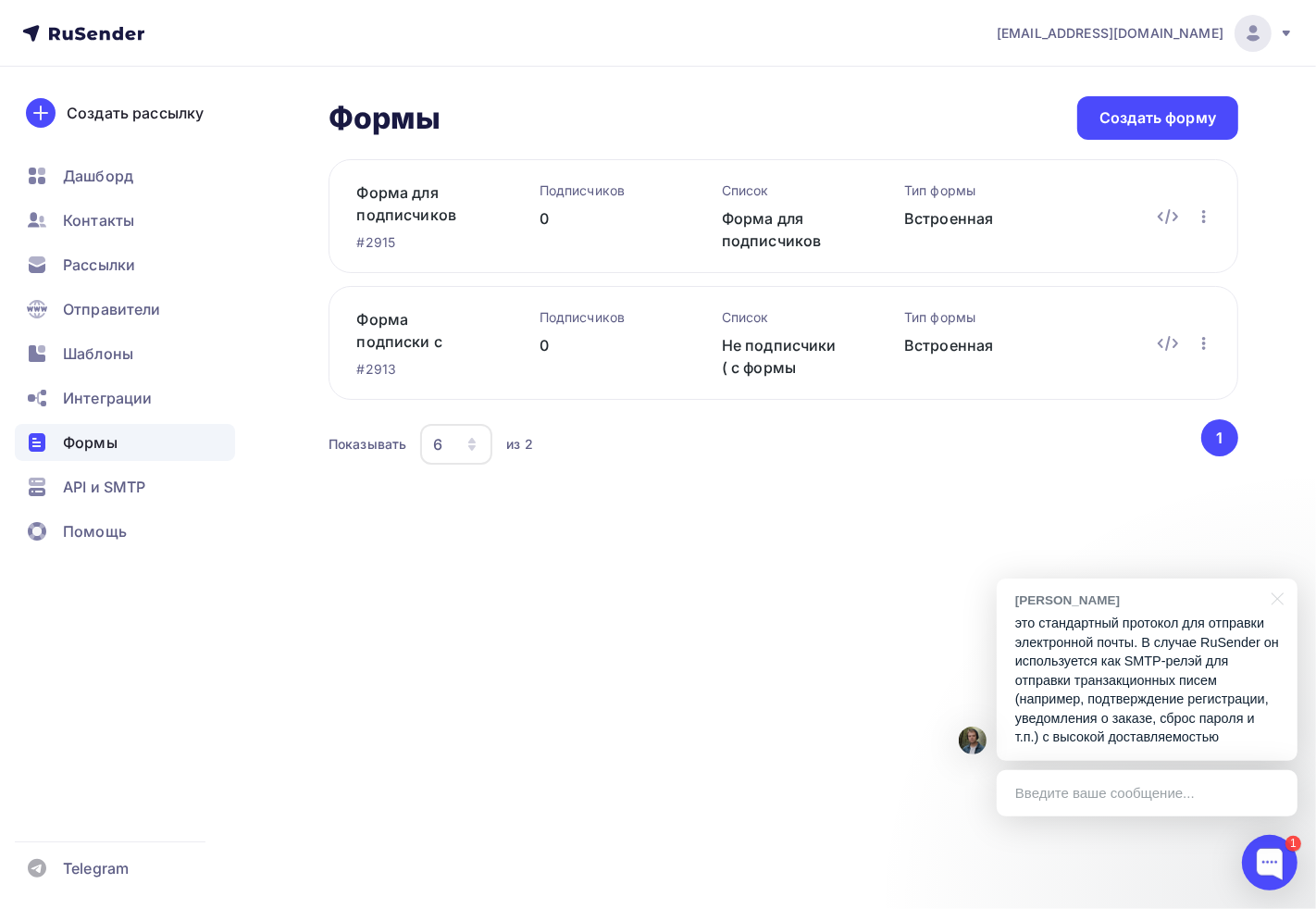
click at [1164, 677] on p "это стандартный протокол для отправки электронной почты. В случае RuSender он и…" at bounding box center [1147, 680] width 264 height 133
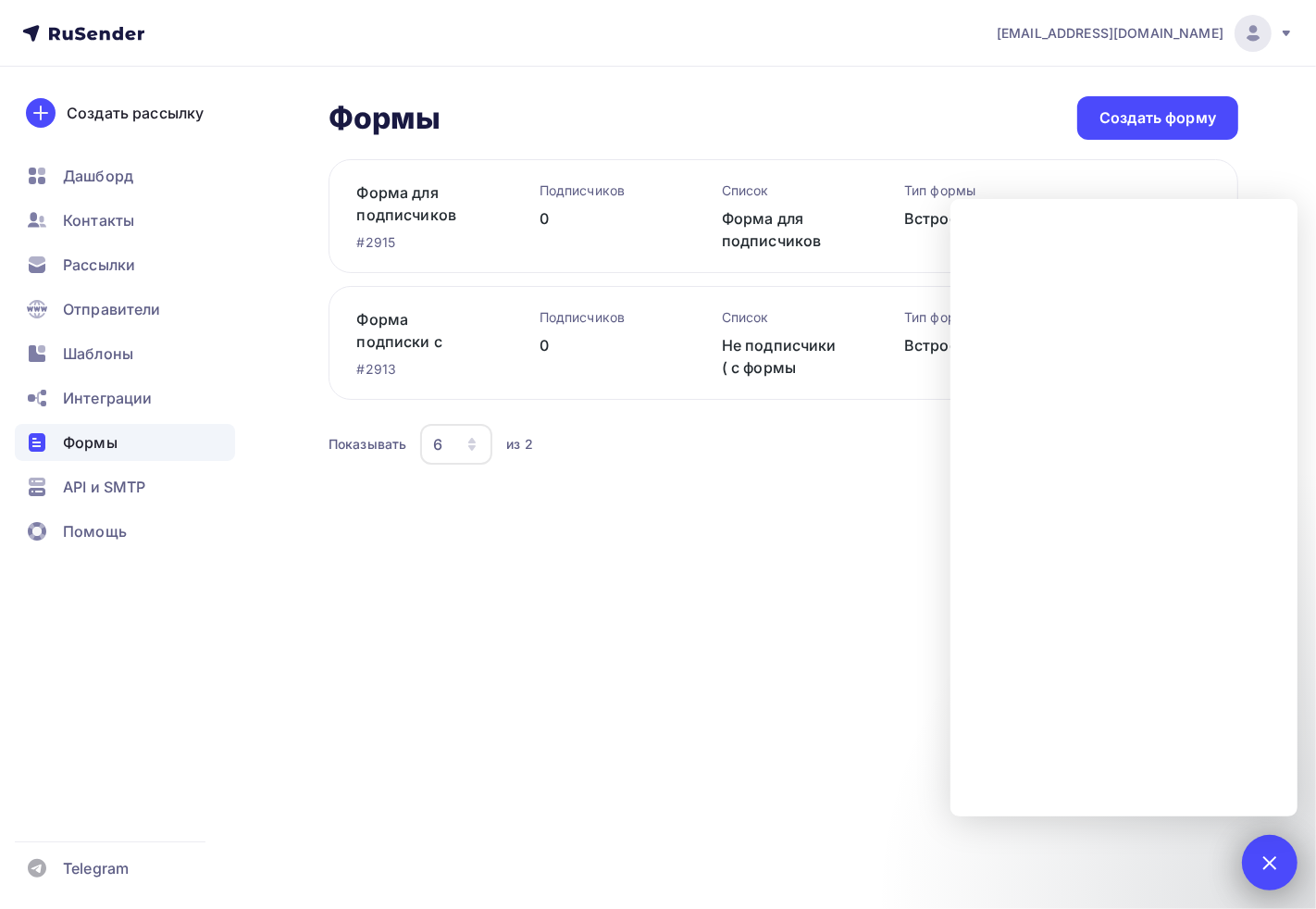
click at [1245, 847] on div "1" at bounding box center [1269, 861] width 55 height 55
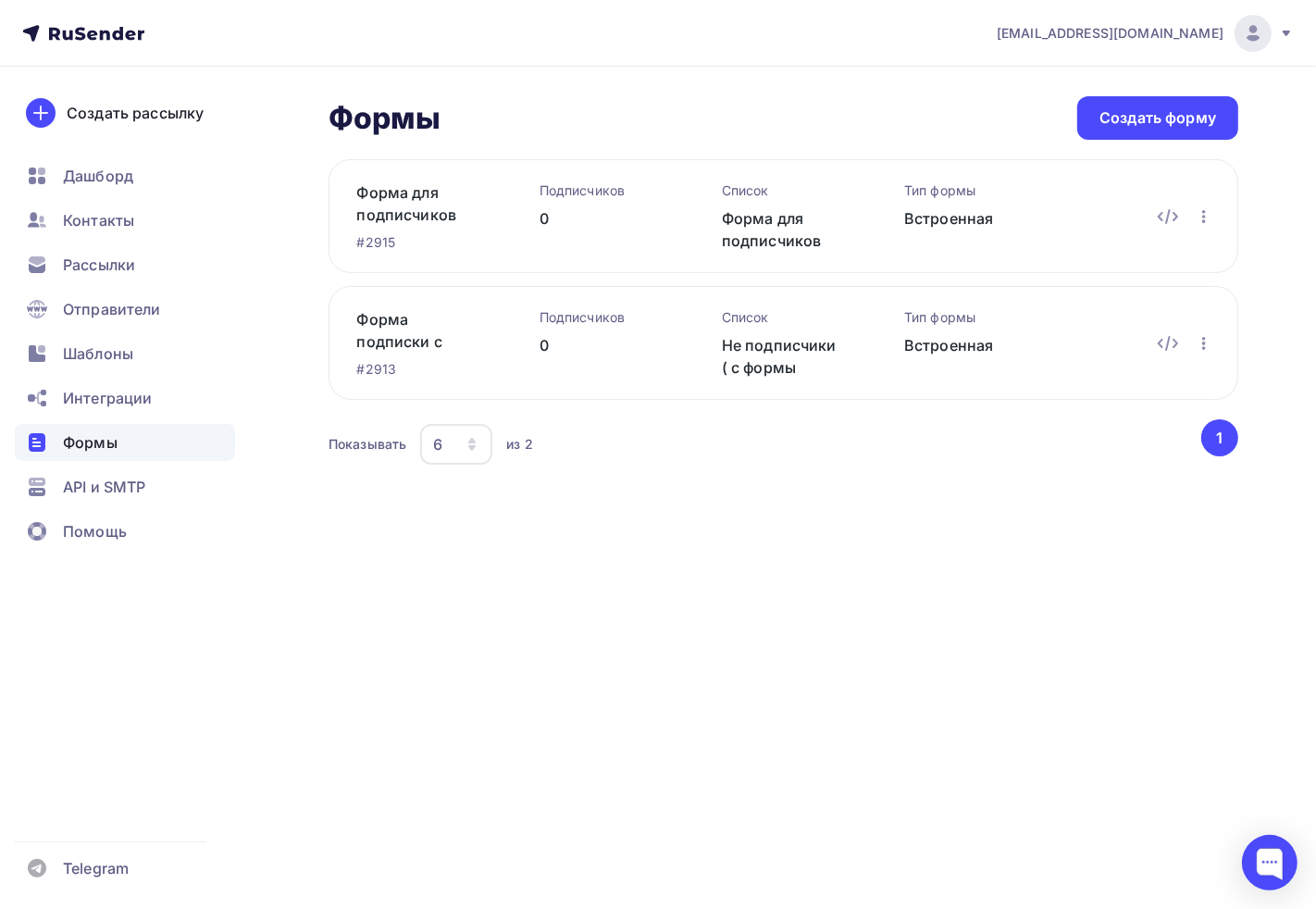
click at [506, 435] on div "из 2" at bounding box center [519, 444] width 27 height 19
click at [515, 439] on div "из 2" at bounding box center [519, 444] width 27 height 19
drag, startPoint x: 515, startPoint y: 439, endPoint x: 530, endPoint y: 499, distance: 61.8
click at [515, 439] on div "из 2" at bounding box center [519, 444] width 27 height 19
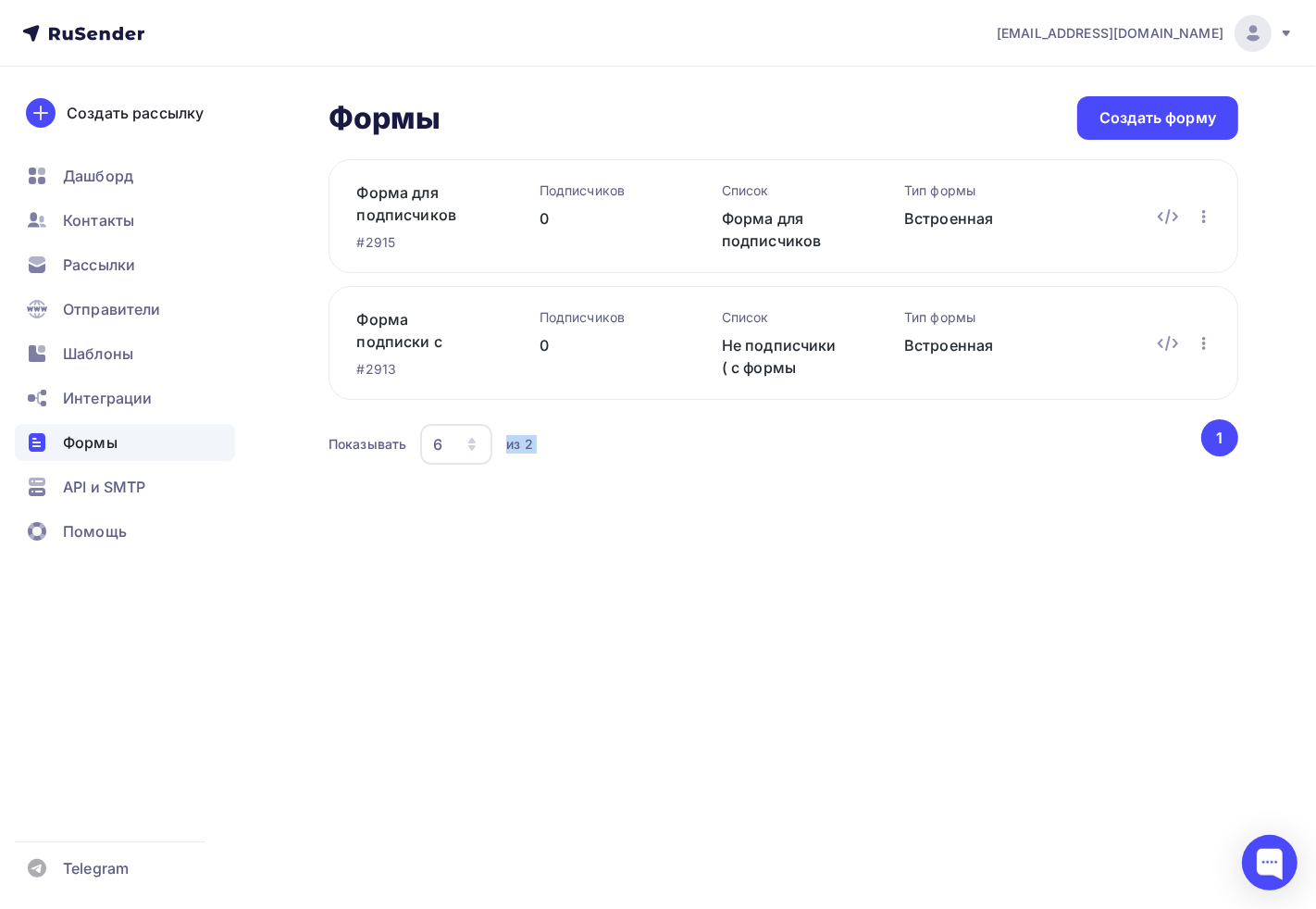
click at [537, 533] on div "Формы Формы Создать форму Форма для подписчиков для подтверждентя #2915 Подписч…" at bounding box center [658, 305] width 1316 height 477
click at [383, 105] on h2 "Формы" at bounding box center [384, 119] width 113 height 37
click at [412, 334] on link "Форма подписки с сайта не подписчики" at bounding box center [419, 329] width 123 height 44
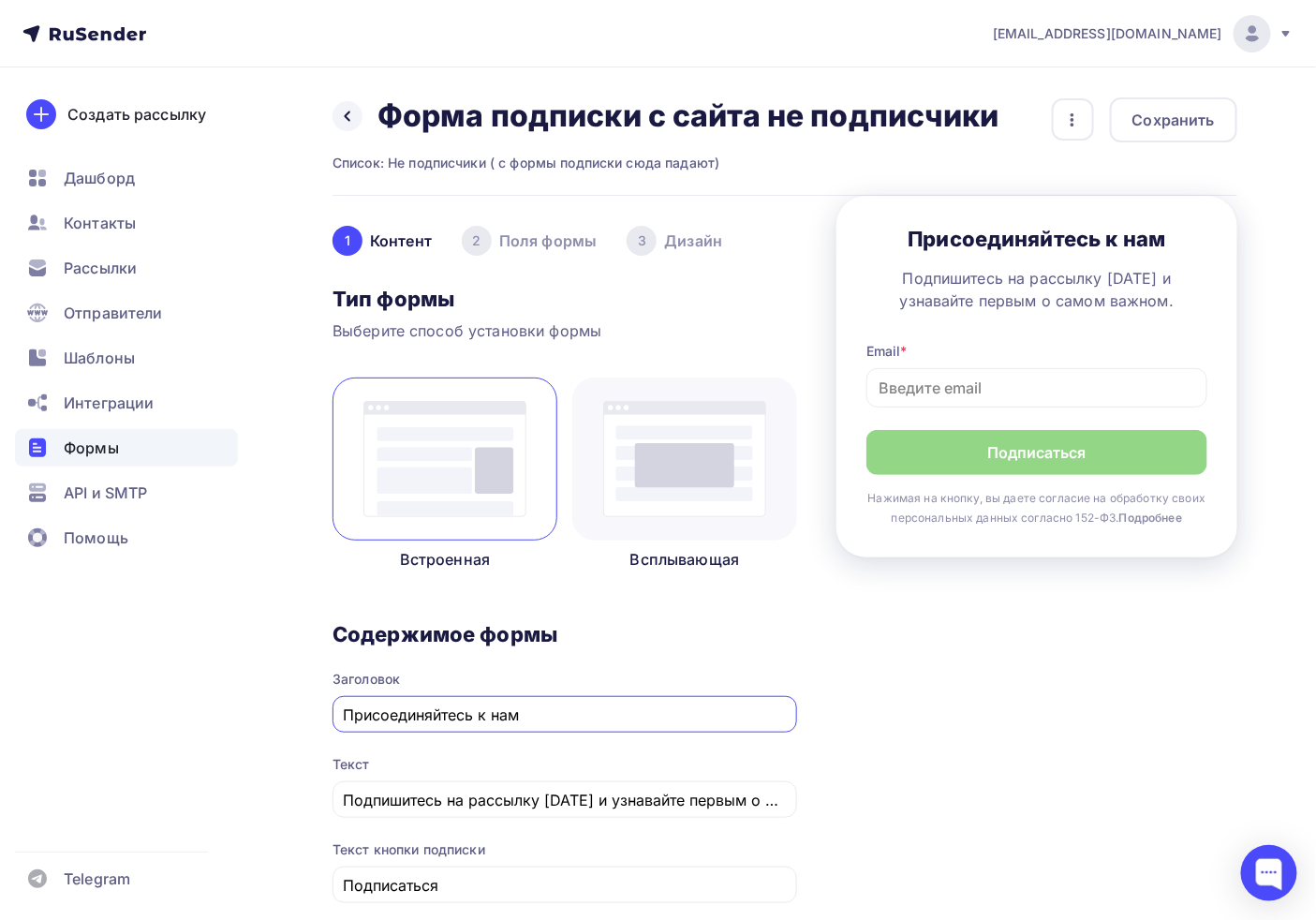
click at [719, 480] on img at bounding box center [685, 458] width 163 height 116
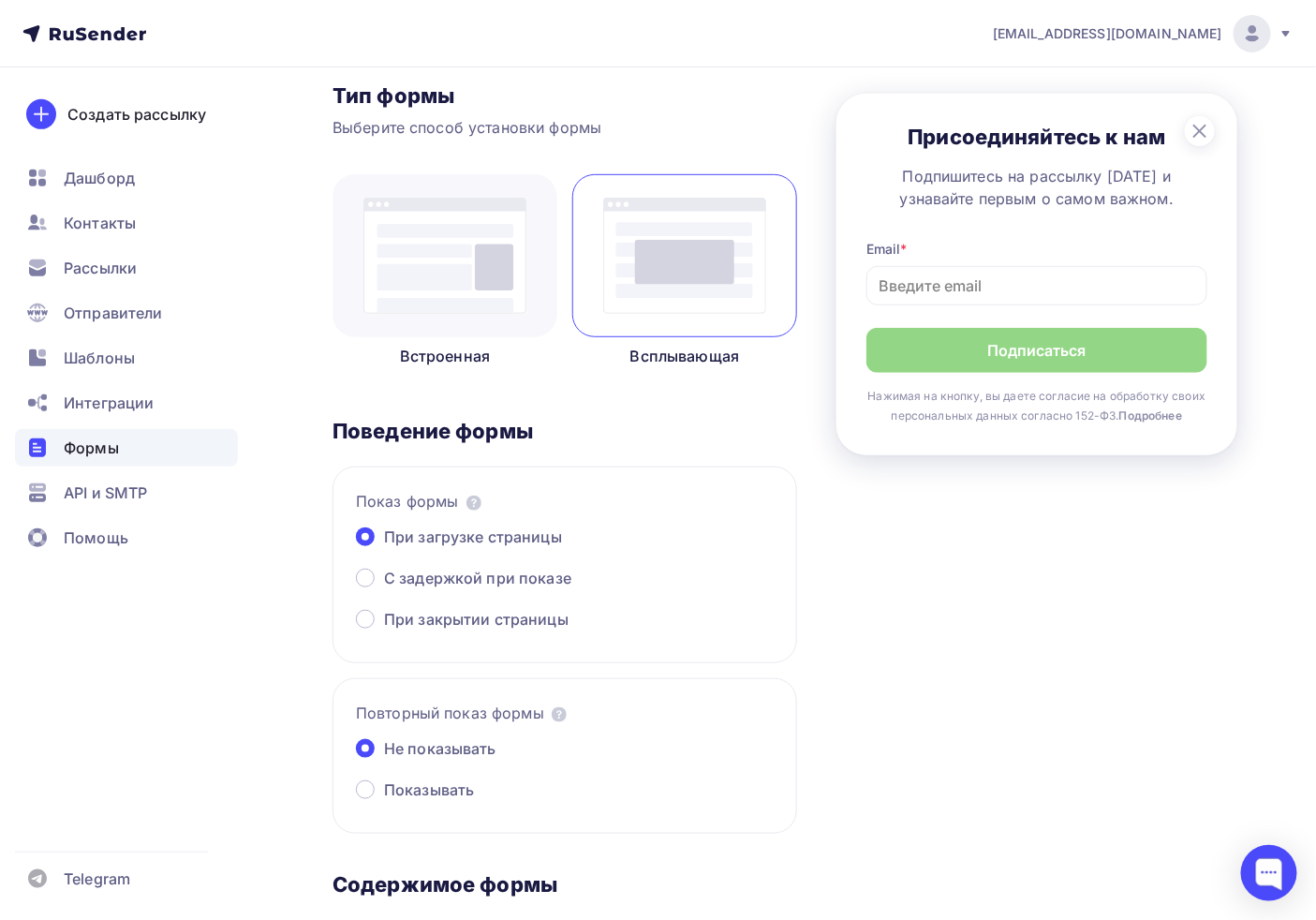
scroll to position [208, 0]
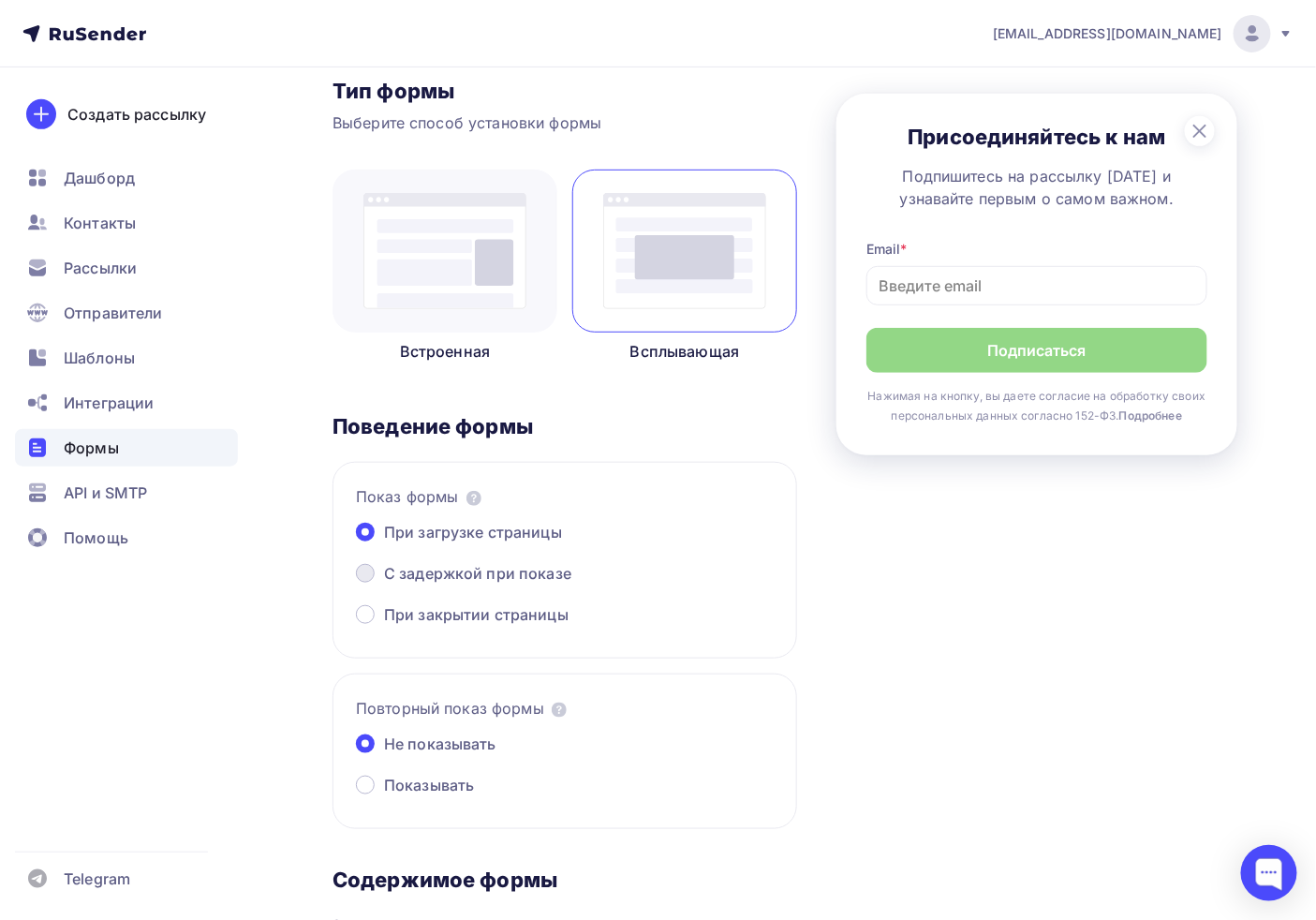
click at [474, 582] on span "С задержкой при показе" at bounding box center [478, 574] width 187 height 23
click at [384, 584] on input "С задержкой при показе" at bounding box center [384, 584] width 0 height 0
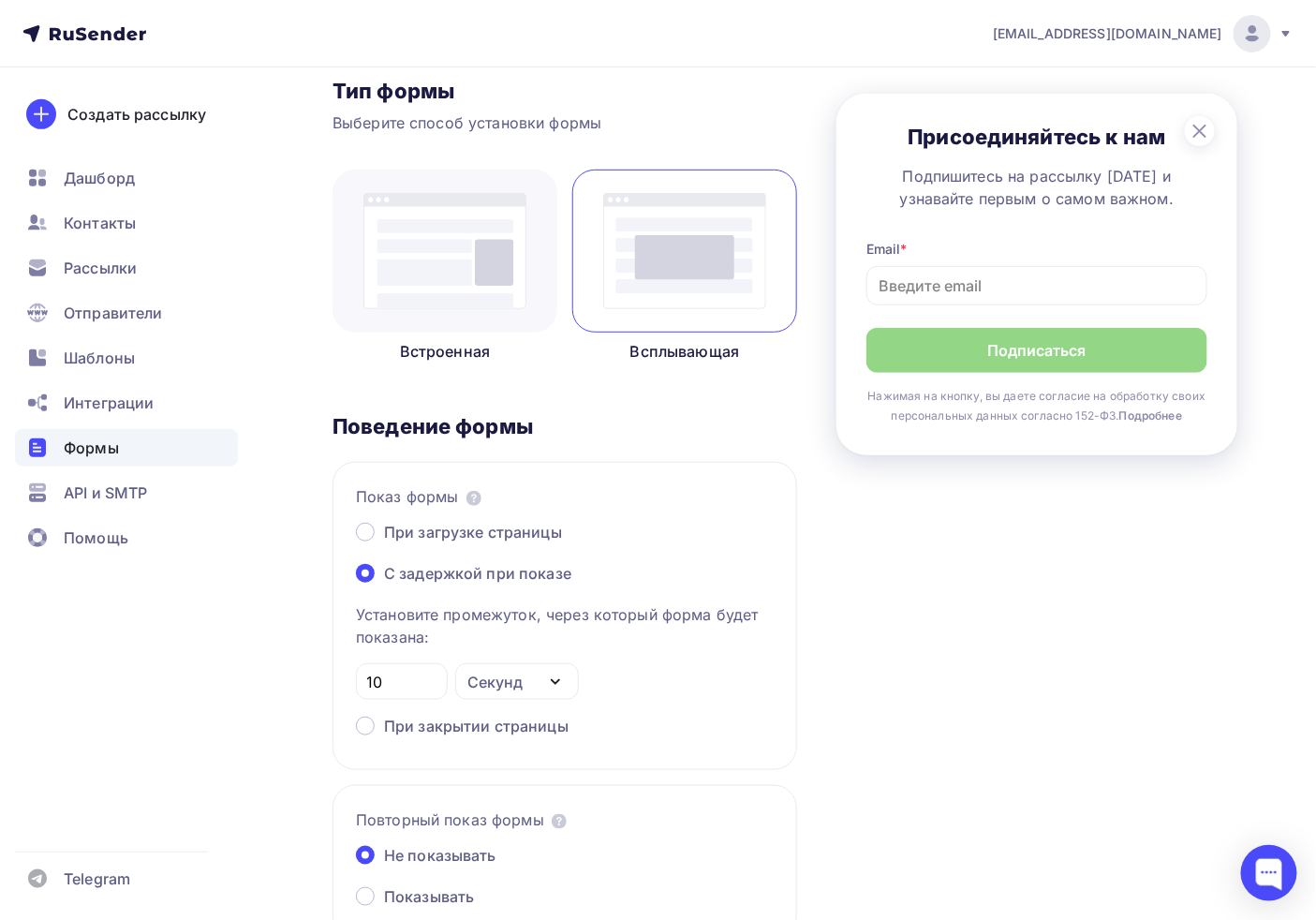
click at [489, 279] on img at bounding box center [445, 251] width 163 height 116
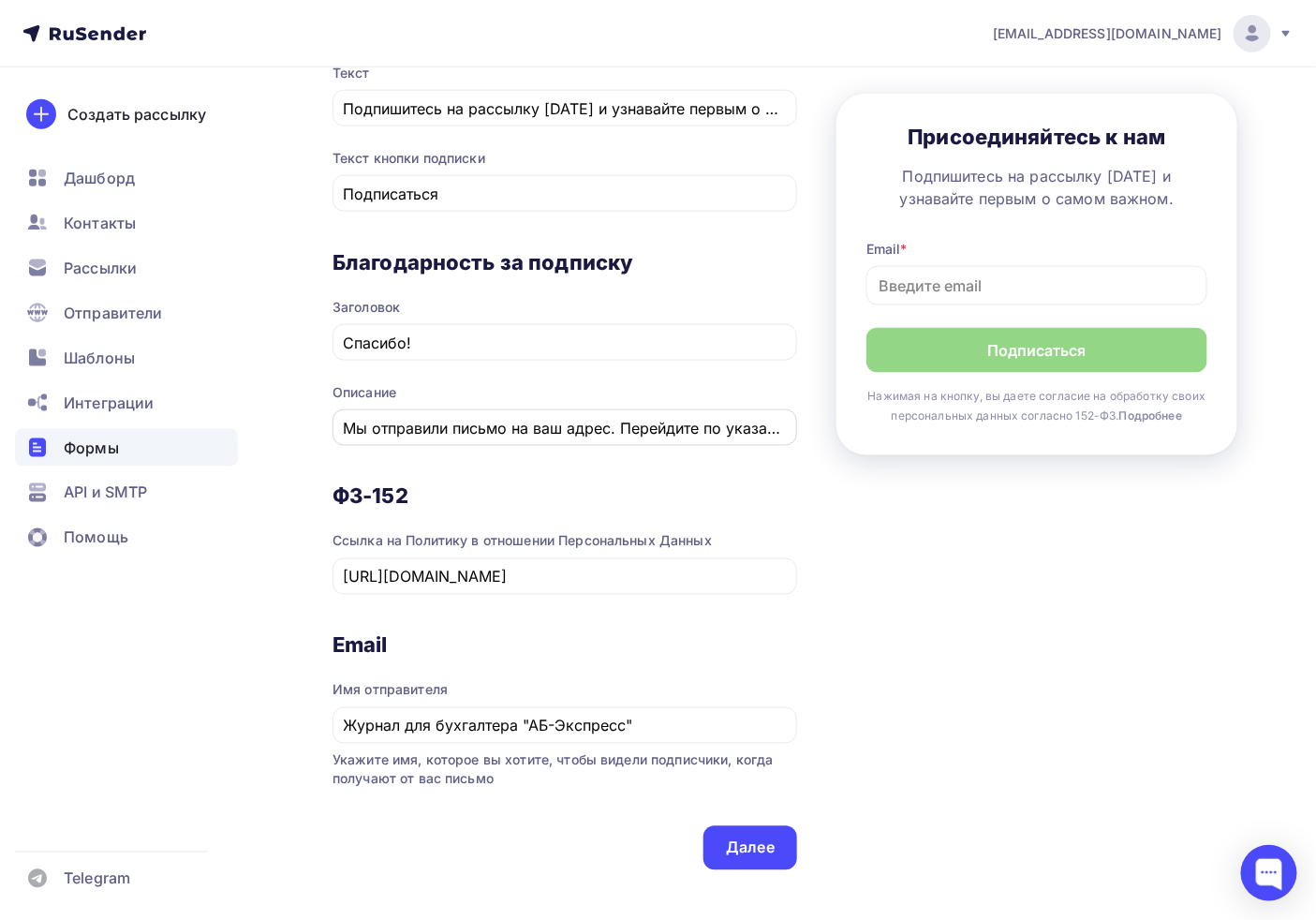
scroll to position [728, 0]
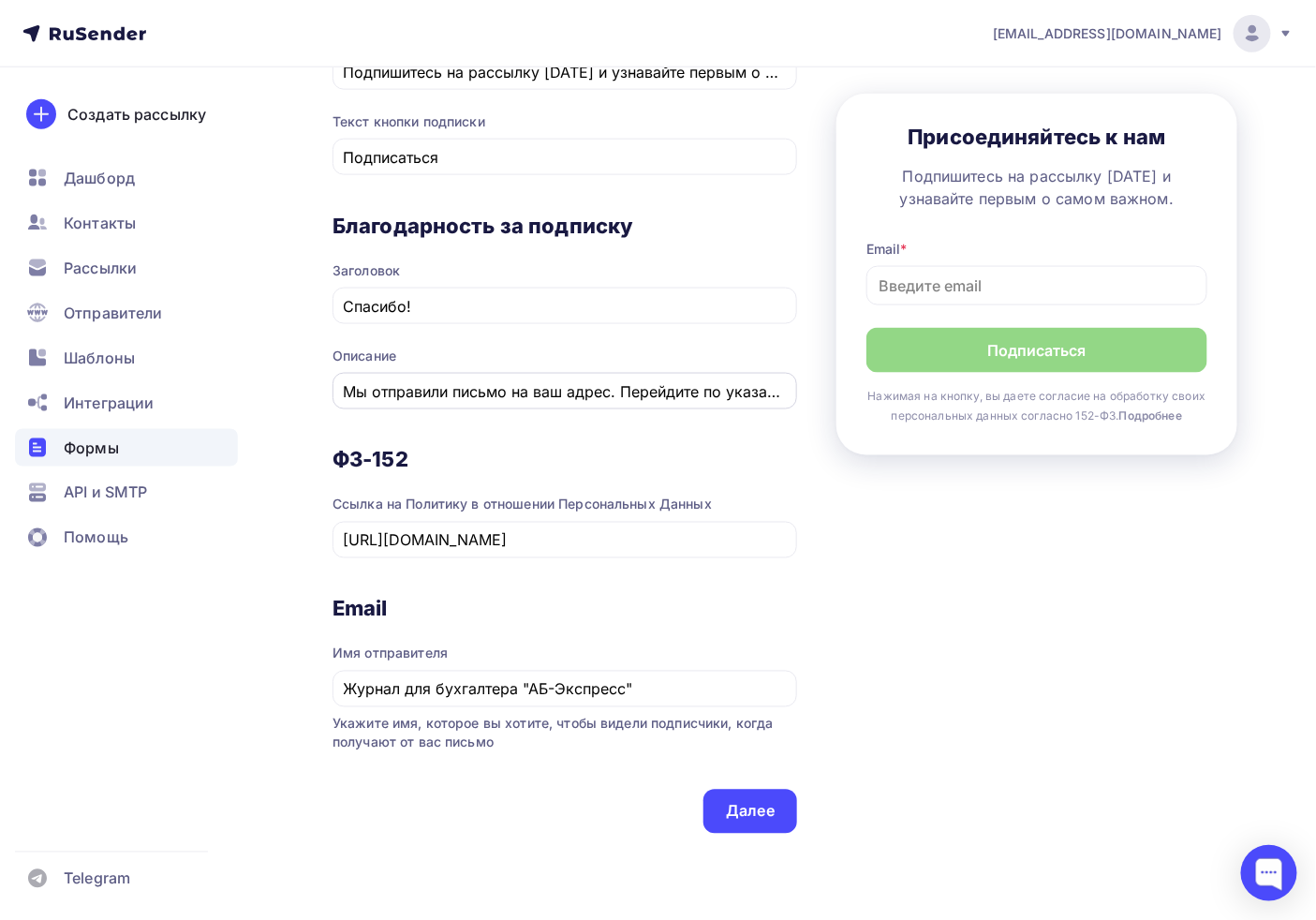
click at [473, 380] on input "Мы отправили письмо на ваш адрес. Перейдите по указанной в нем ссылке для подтв…" at bounding box center [565, 392] width 443 height 23
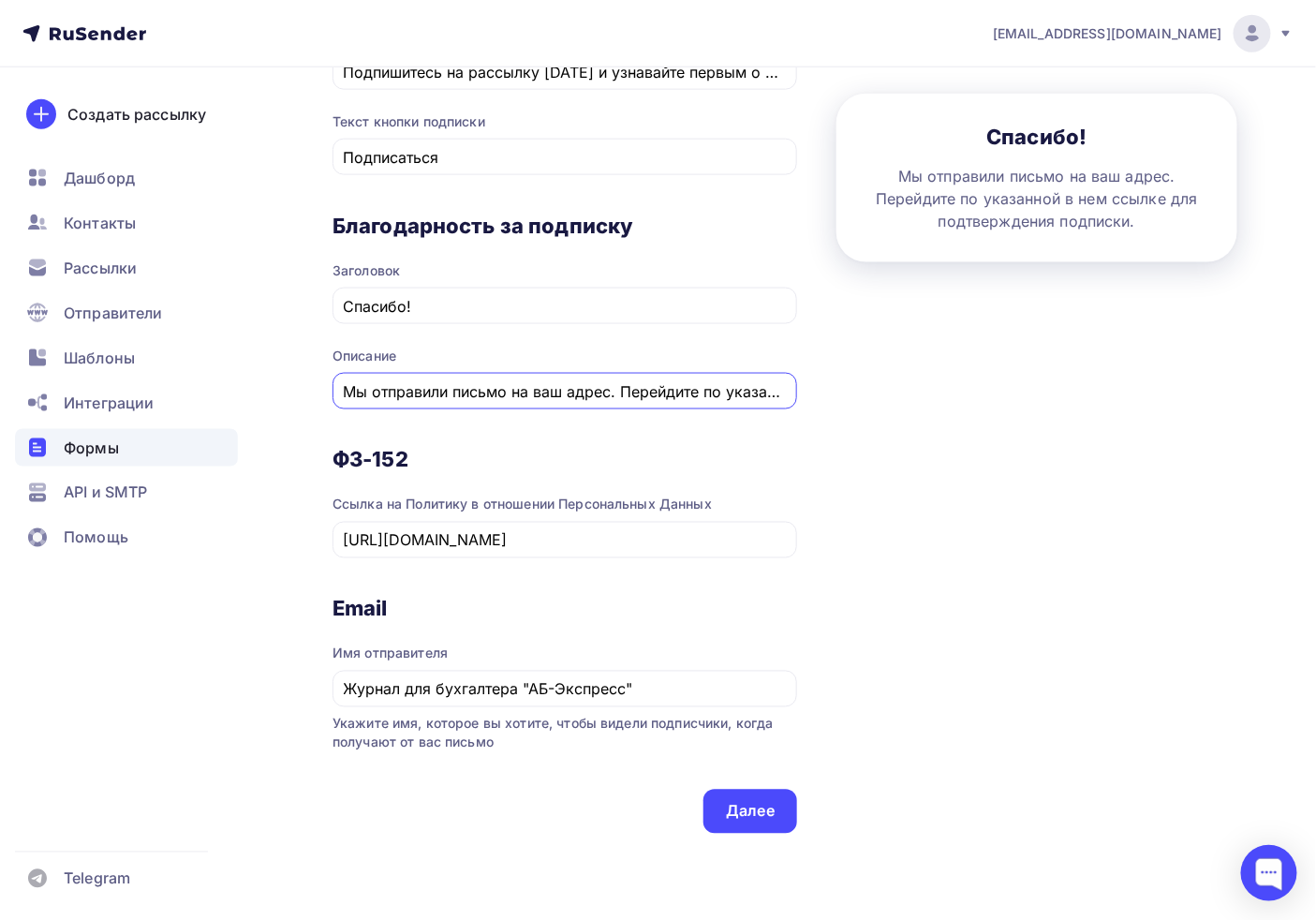
scroll to position [0, 349]
drag, startPoint x: 386, startPoint y: 387, endPoint x: 1106, endPoint y: 400, distance: 720.1
click at [1106, 400] on div "1 [GEOGRAPHIC_DATA] 2 Поля формы 3 Дизайн Тип формы Выберите способ установки ф…" at bounding box center [785, 177] width 905 height 1418
click at [949, 529] on div "1 [GEOGRAPHIC_DATA] 2 Поля формы 3 Дизайн Тип формы Выберите способ установки ф…" at bounding box center [785, 177] width 905 height 1418
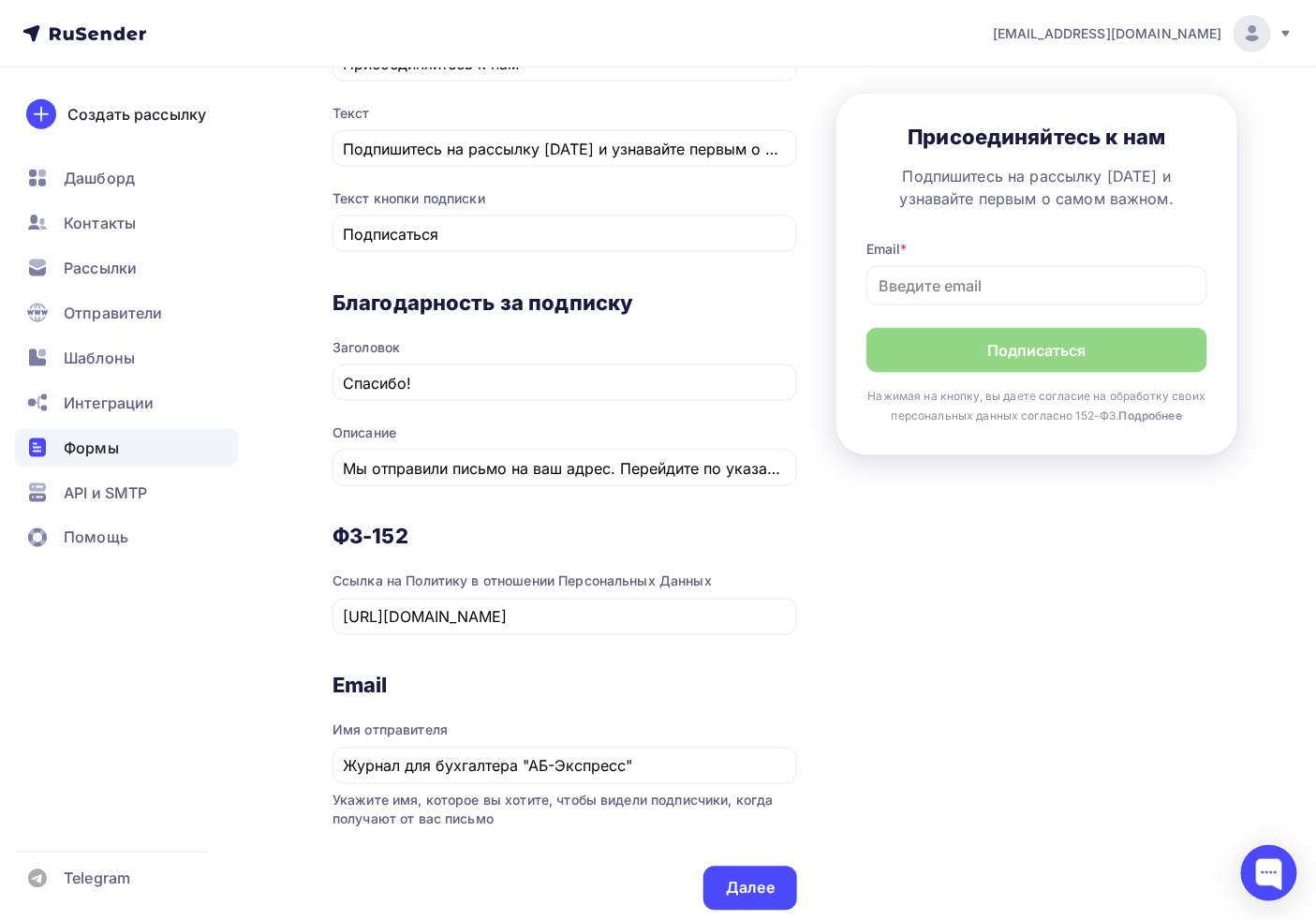
scroll to position [520, 0]
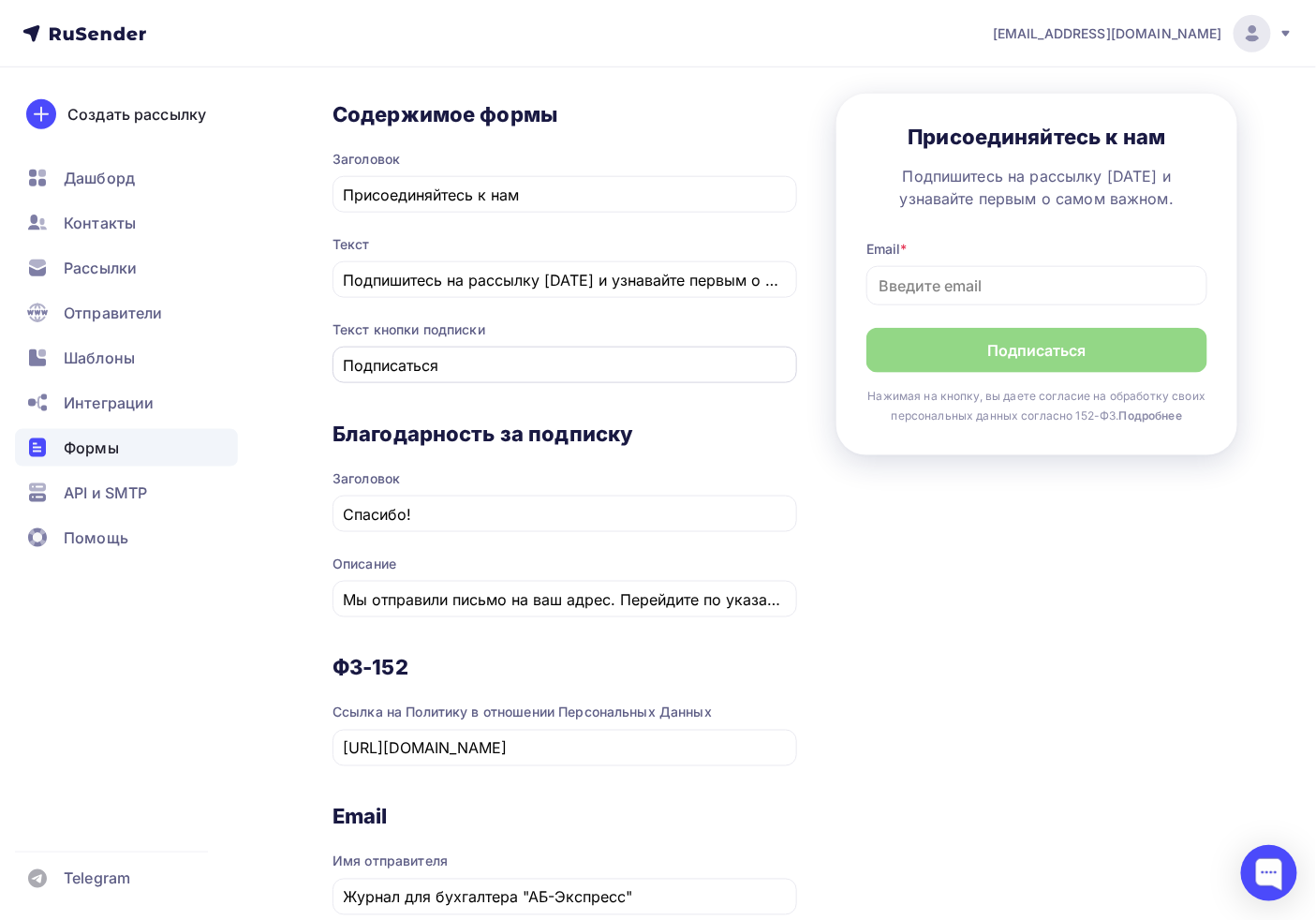
click at [435, 377] on div "Подписаться" at bounding box center [564, 364] width 465 height 37
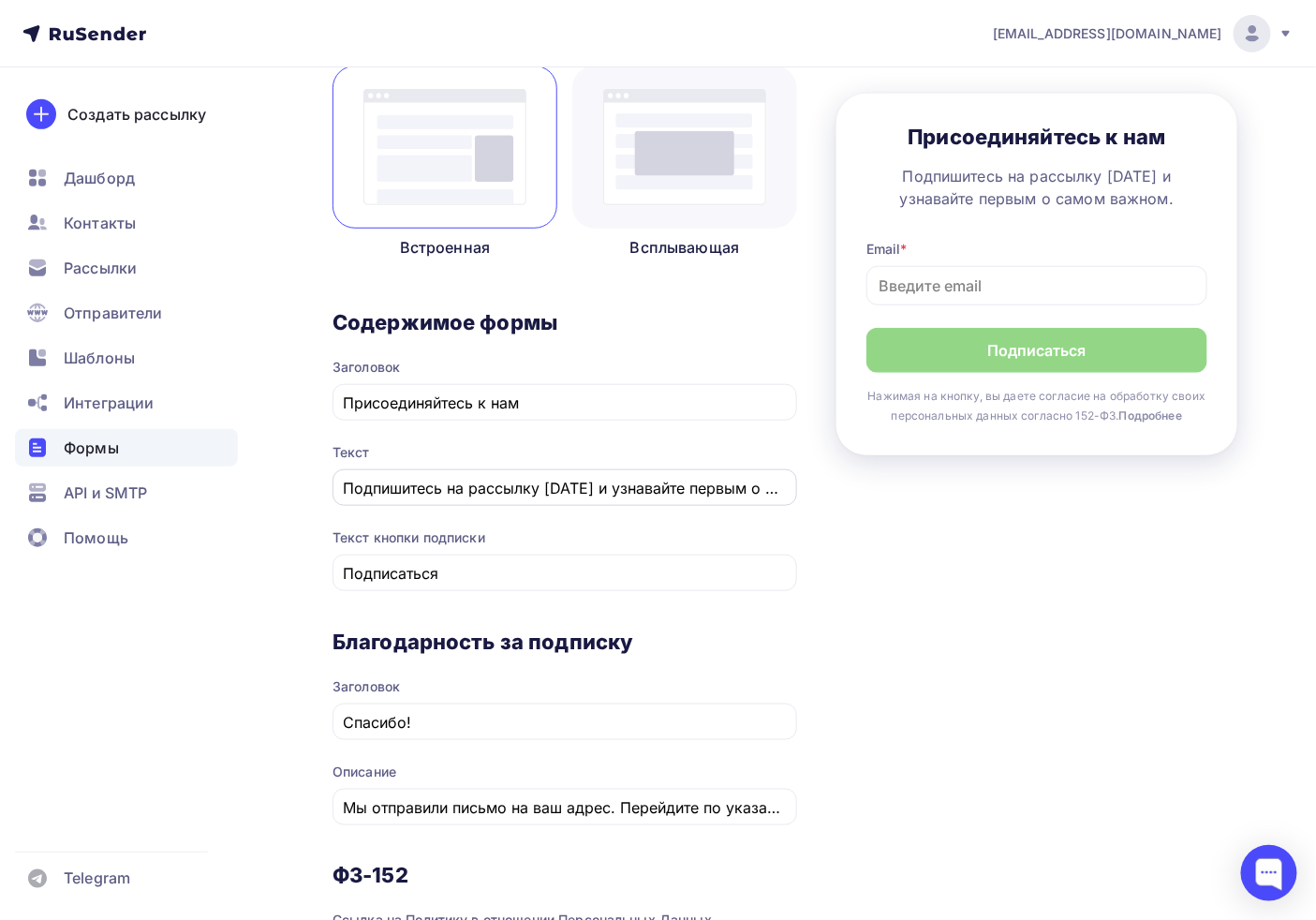
click at [499, 489] on input "Подпишитесь на рассылку [DATE] и узнавайте первым о самом важном." at bounding box center [565, 488] width 443 height 23
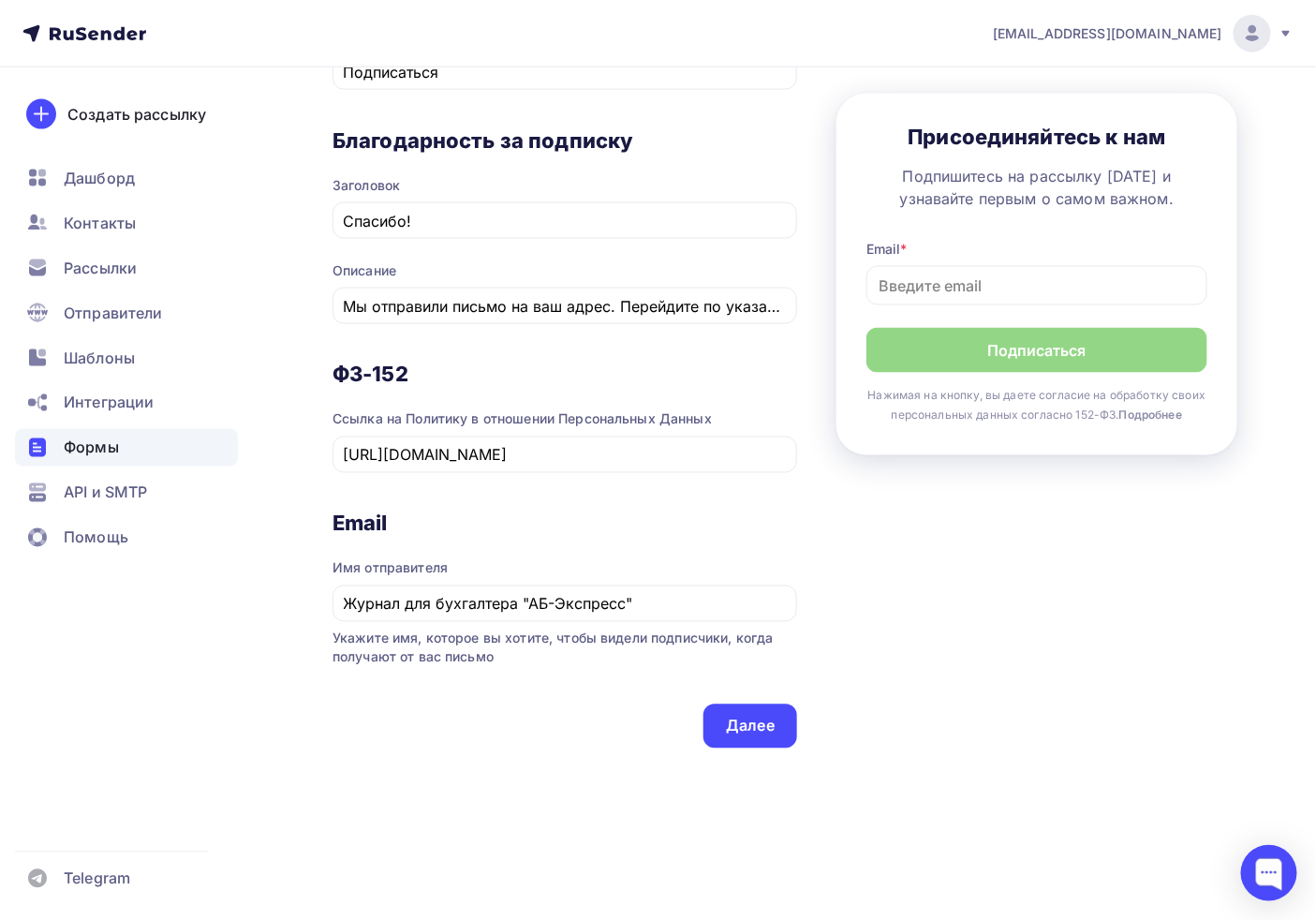
scroll to position [822, 0]
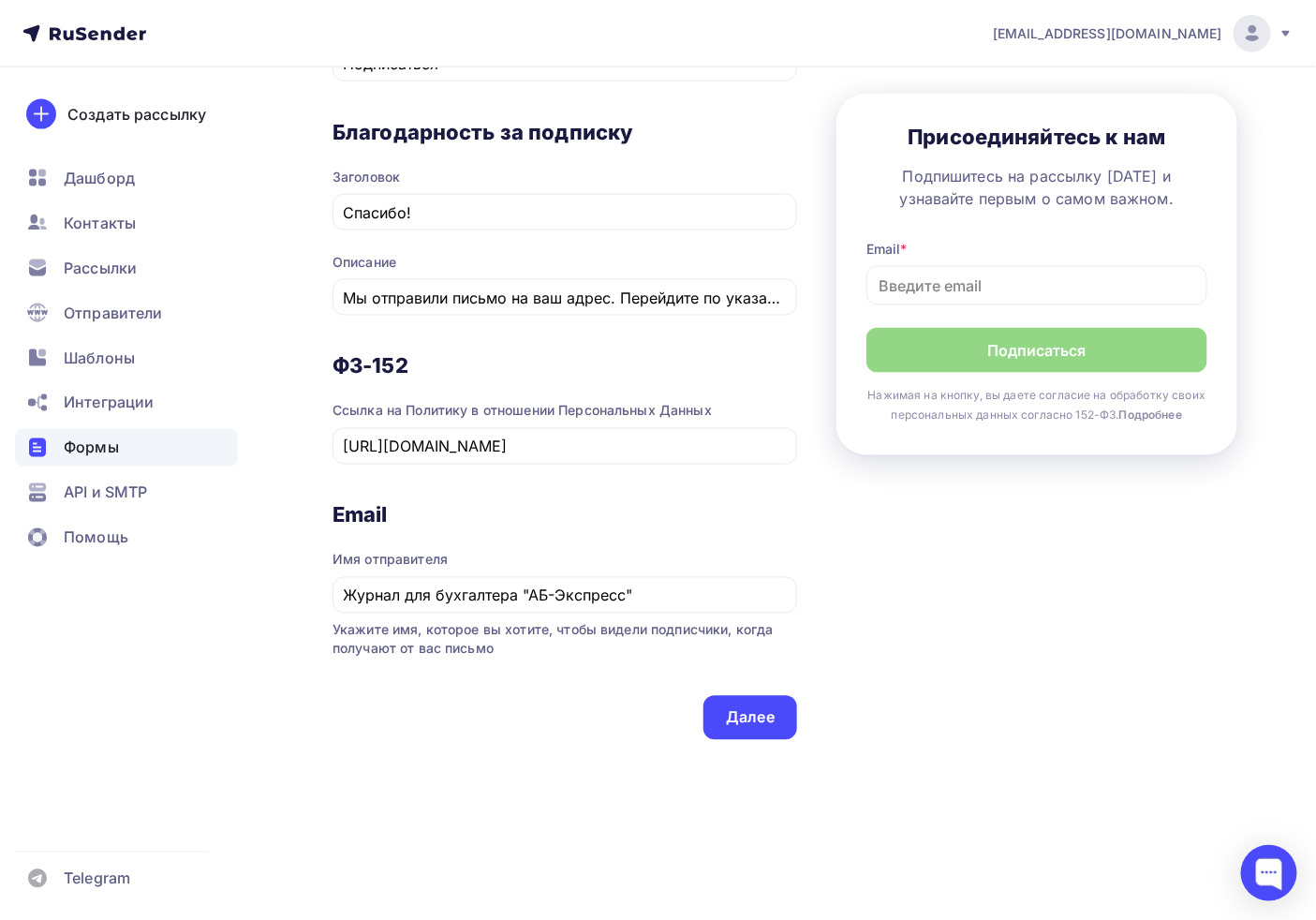
click at [740, 752] on div "1 [GEOGRAPHIC_DATA] 2 Поля формы 3 Дизайн Тип формы Выберите способ установки ф…" at bounding box center [785, 83] width 905 height 1418
click at [753, 732] on div "Далее" at bounding box center [750, 717] width 94 height 44
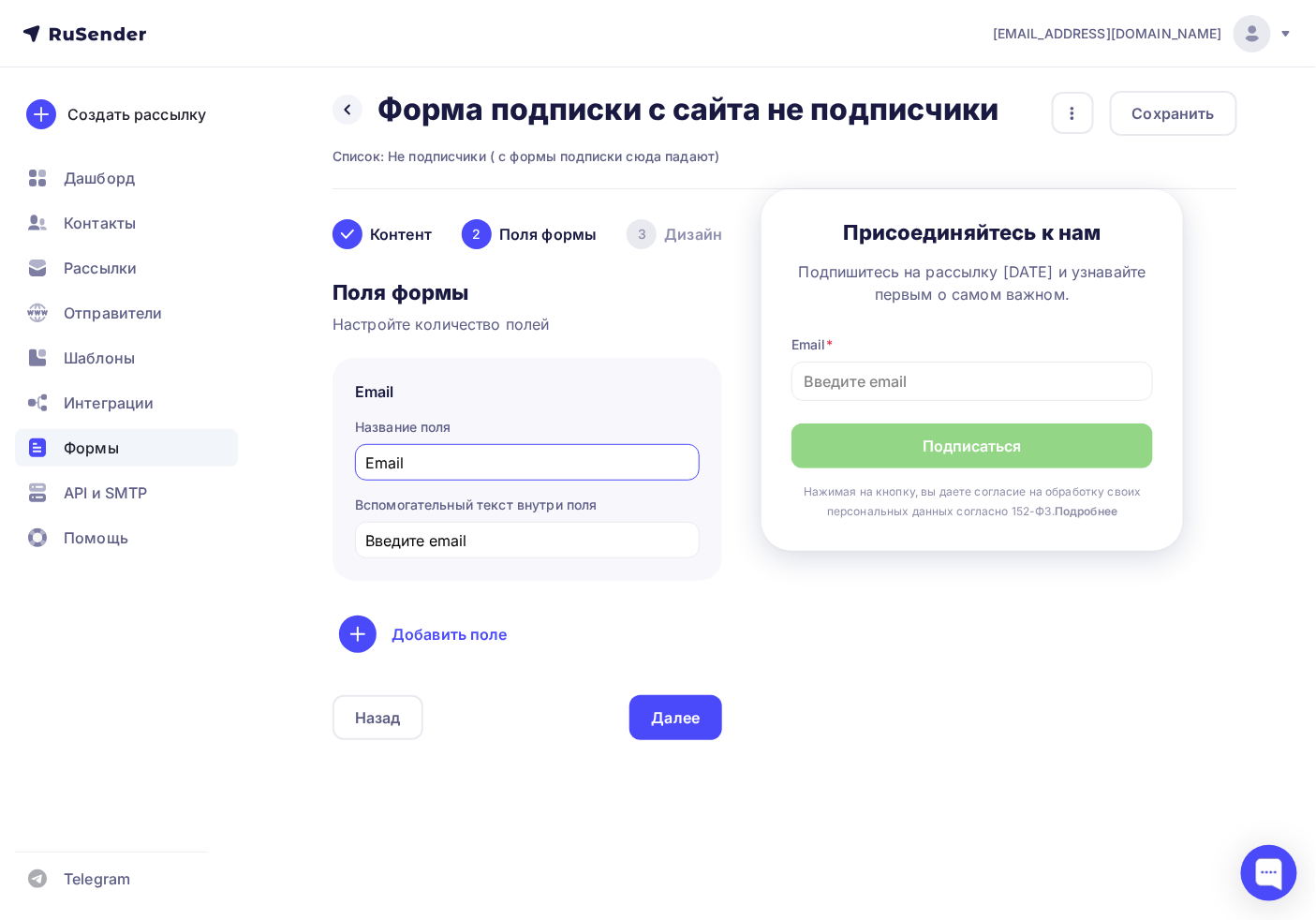
scroll to position [0, 0]
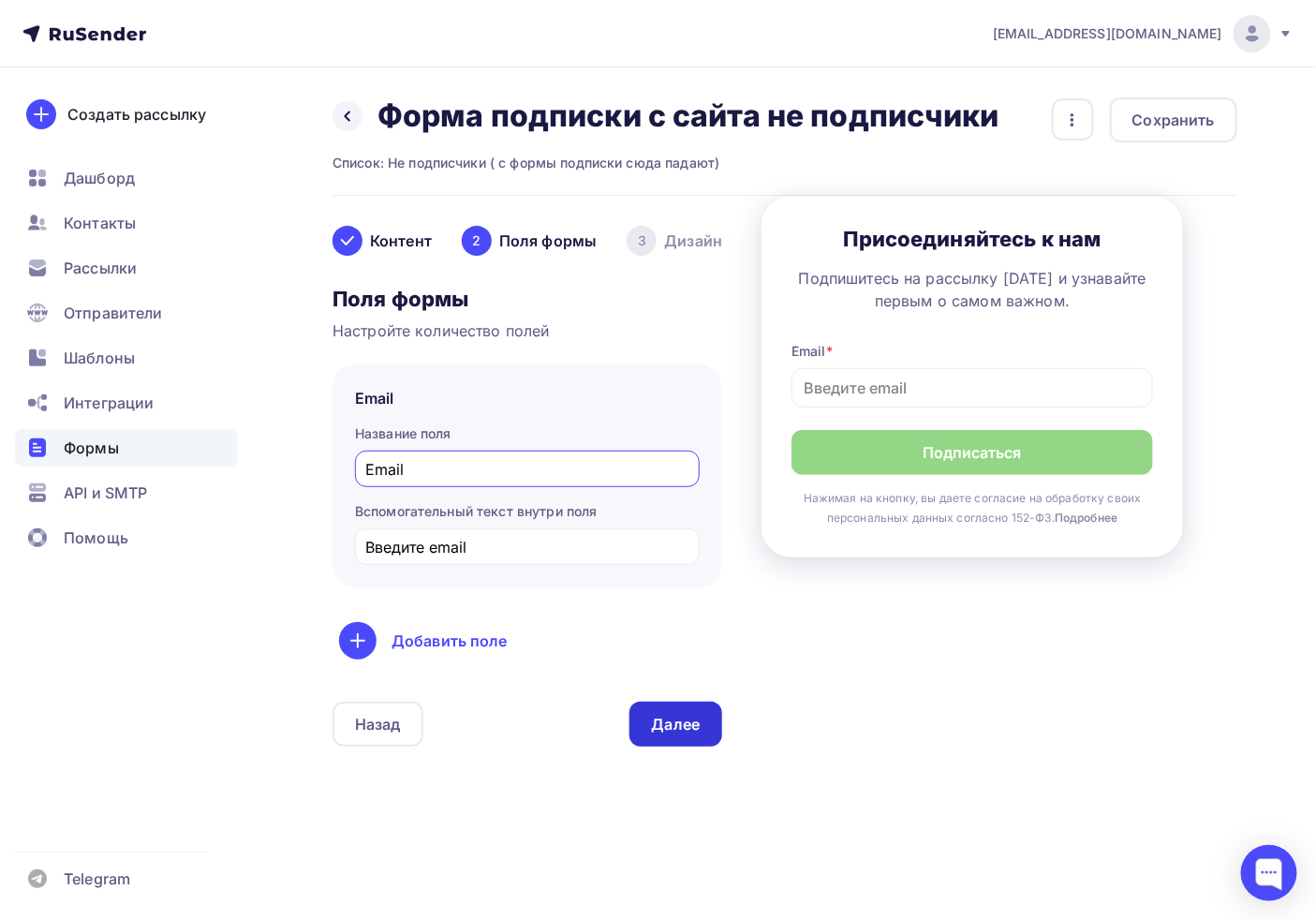
click at [666, 734] on div "Далее" at bounding box center [676, 724] width 48 height 22
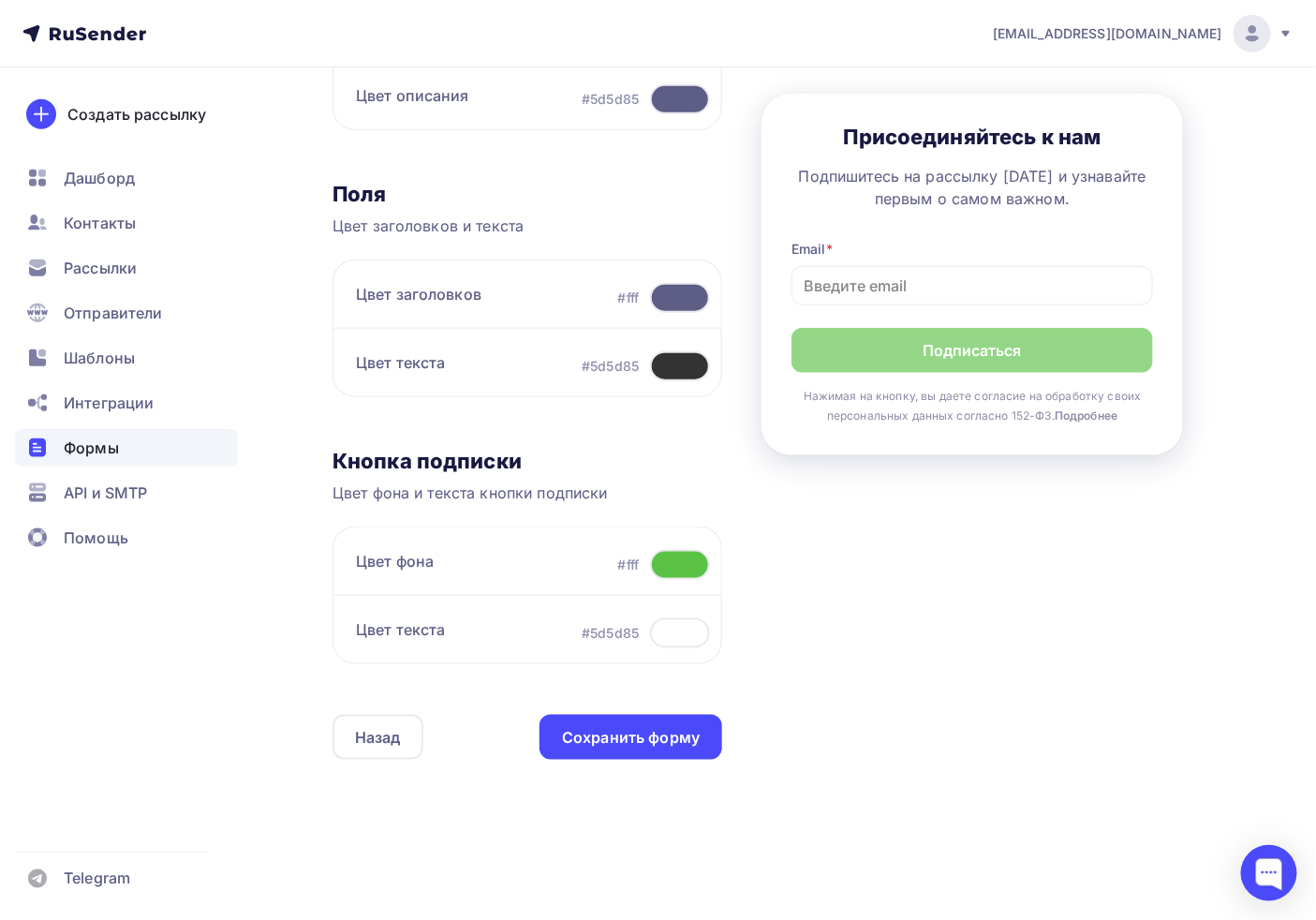
scroll to position [460, 0]
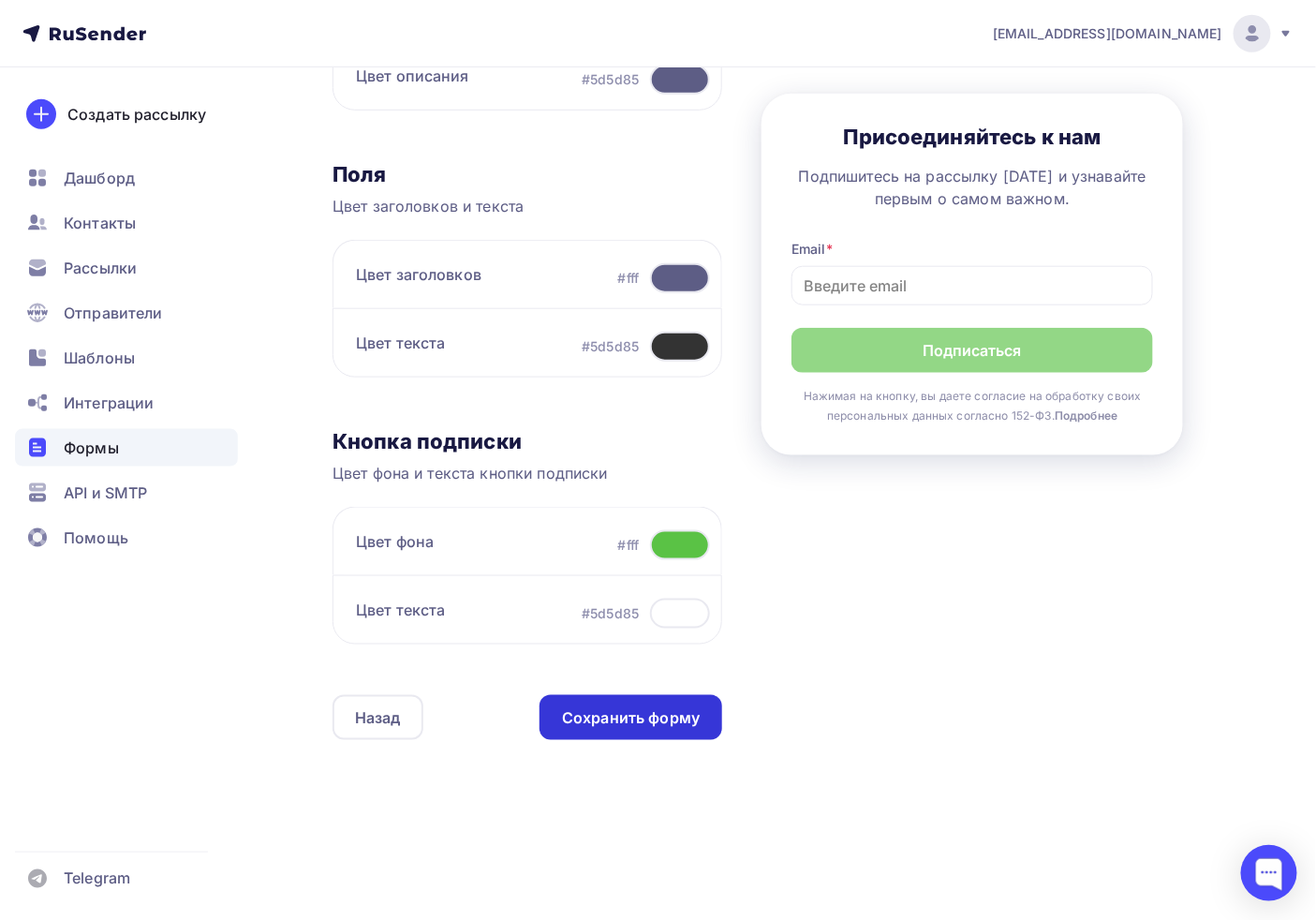
click at [653, 707] on div "Сохранить форму" at bounding box center [631, 717] width 137 height 22
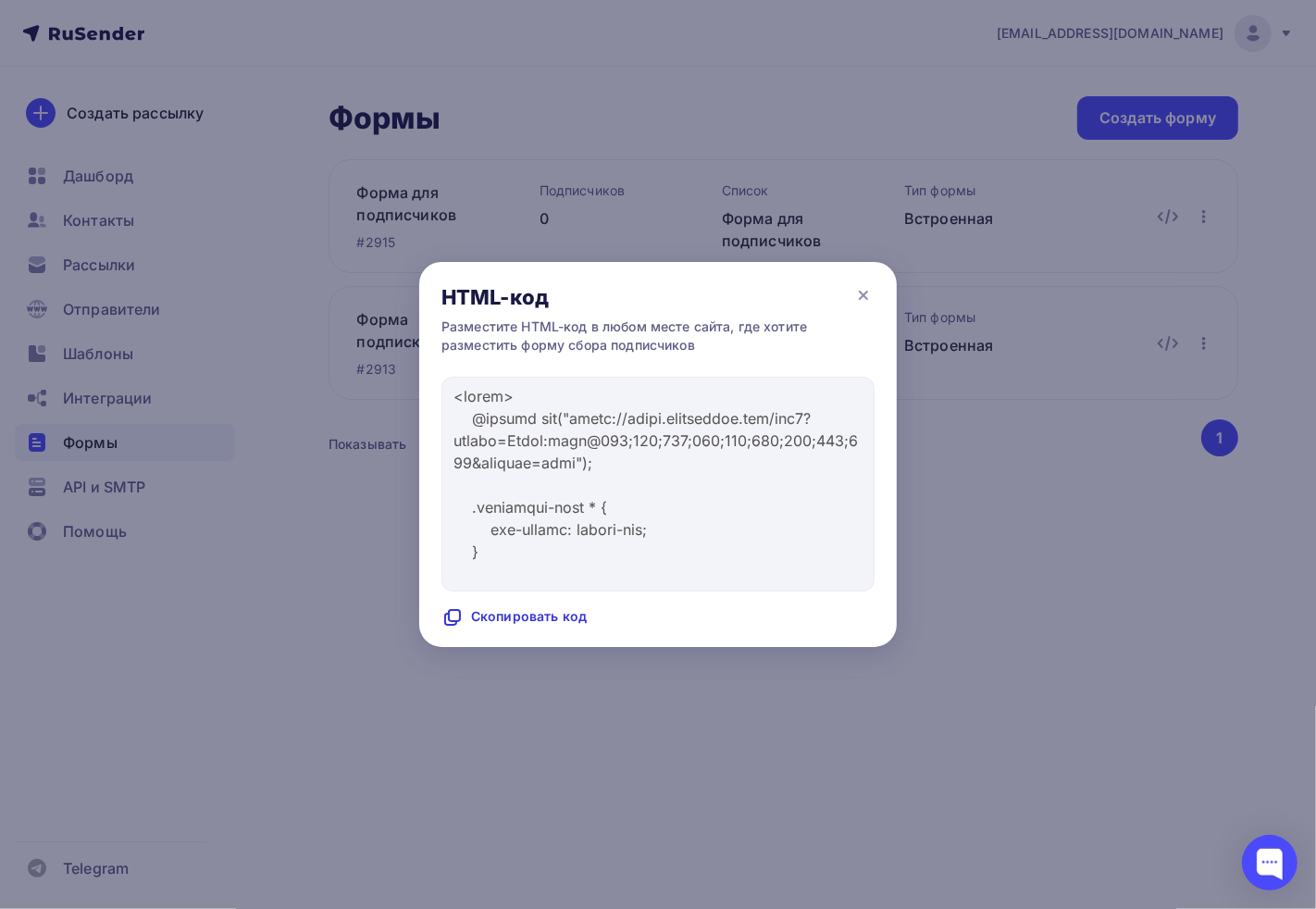
click at [552, 626] on div "Скопировать код" at bounding box center [513, 617] width 145 height 22
click at [875, 293] on div "HTML-код" at bounding box center [658, 289] width 478 height 55
click at [849, 306] on div "HTML-код" at bounding box center [658, 289] width 478 height 55
click at [860, 306] on icon at bounding box center [863, 296] width 22 height 22
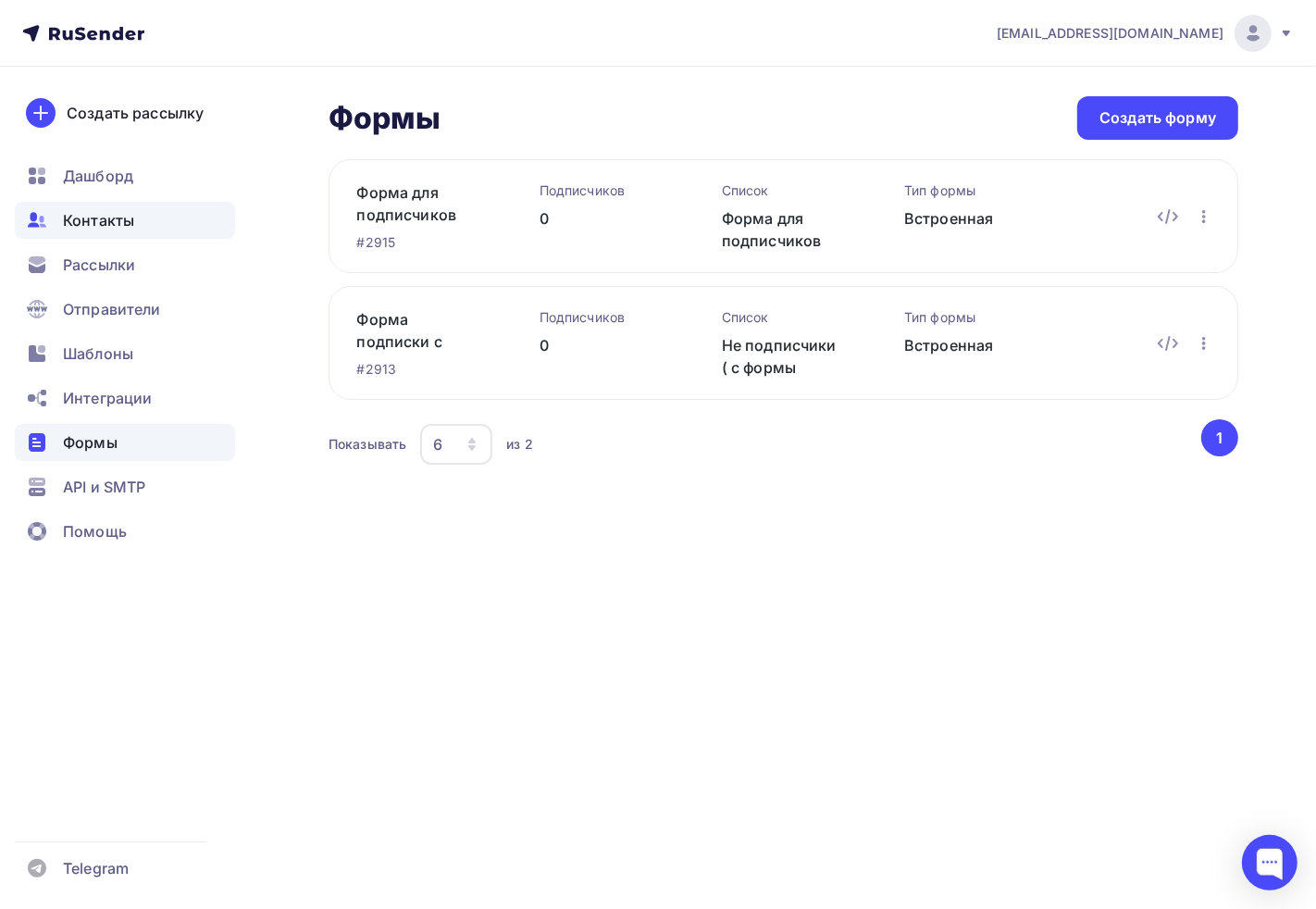
click at [117, 234] on div "Контакты" at bounding box center [124, 221] width 220 height 37
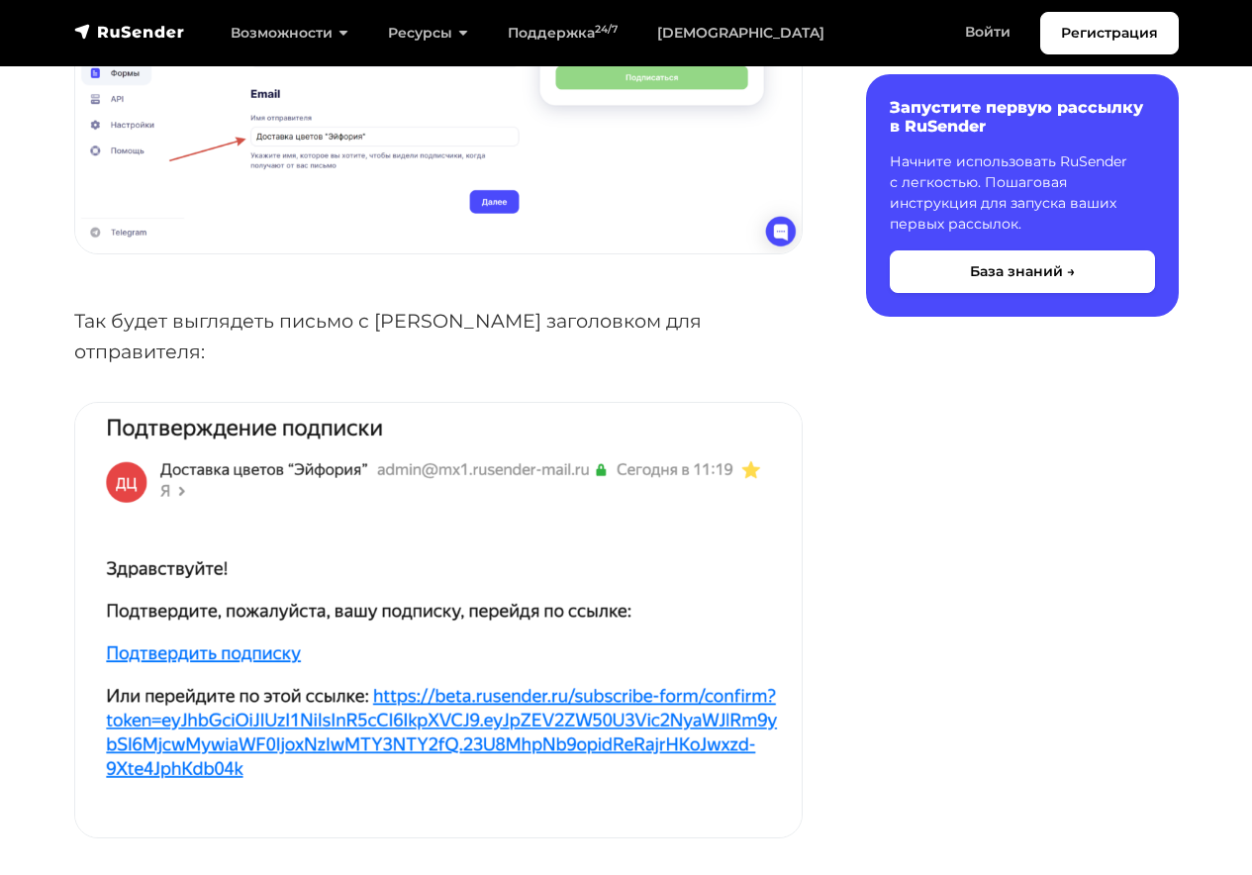
scroll to position [6243, 0]
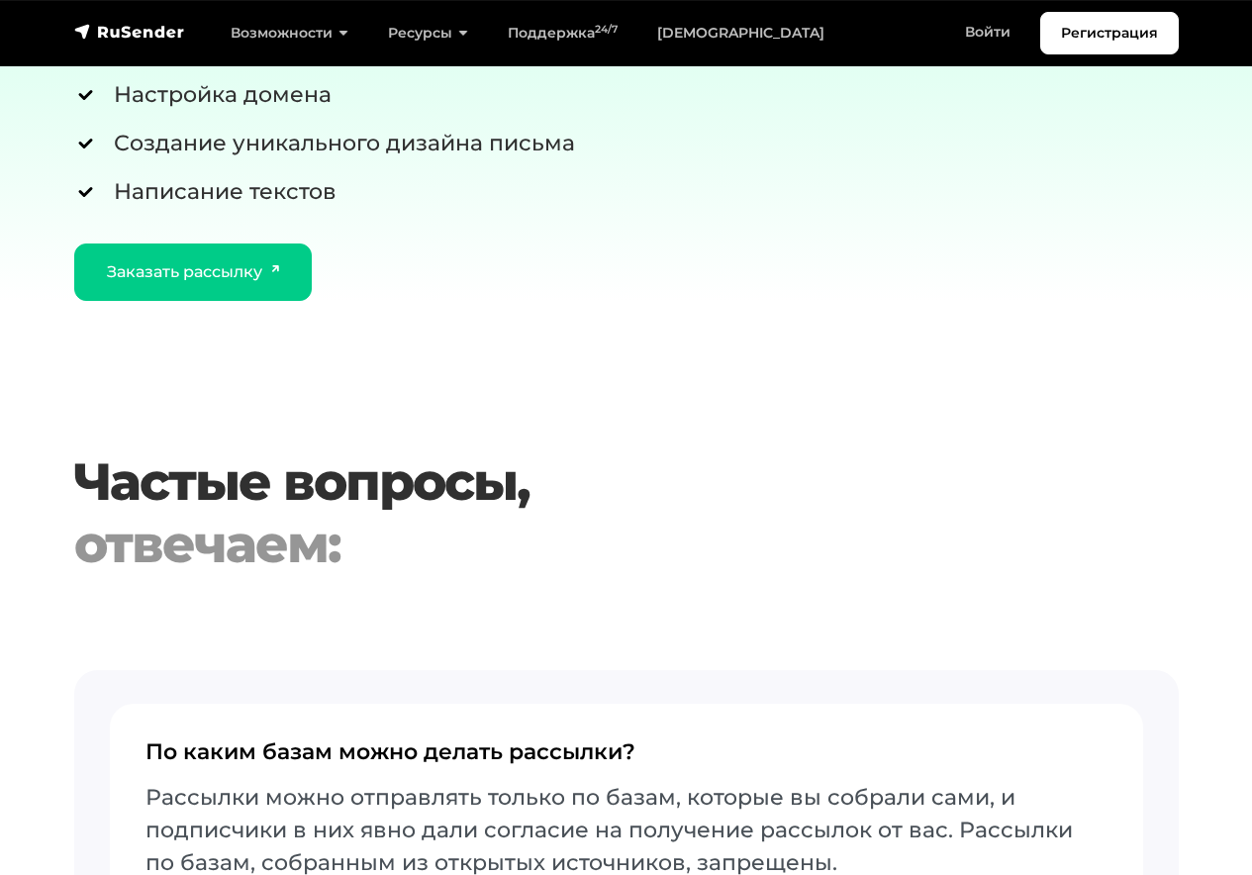
scroll to position [7280, 0]
